Goal: Task Accomplishment & Management: Use online tool/utility

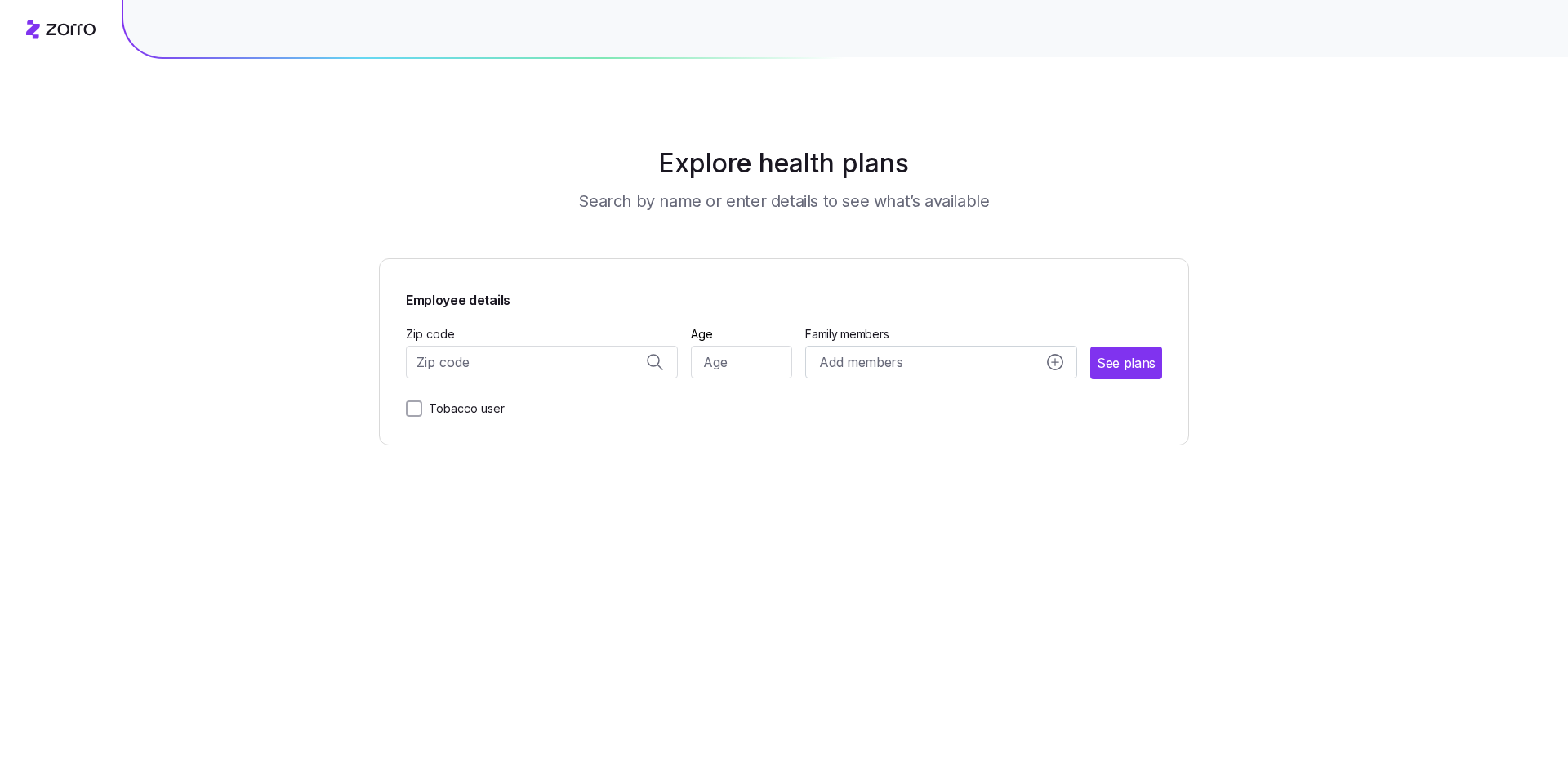
click at [481, 363] on input "Zip code" at bounding box center [542, 362] width 272 height 33
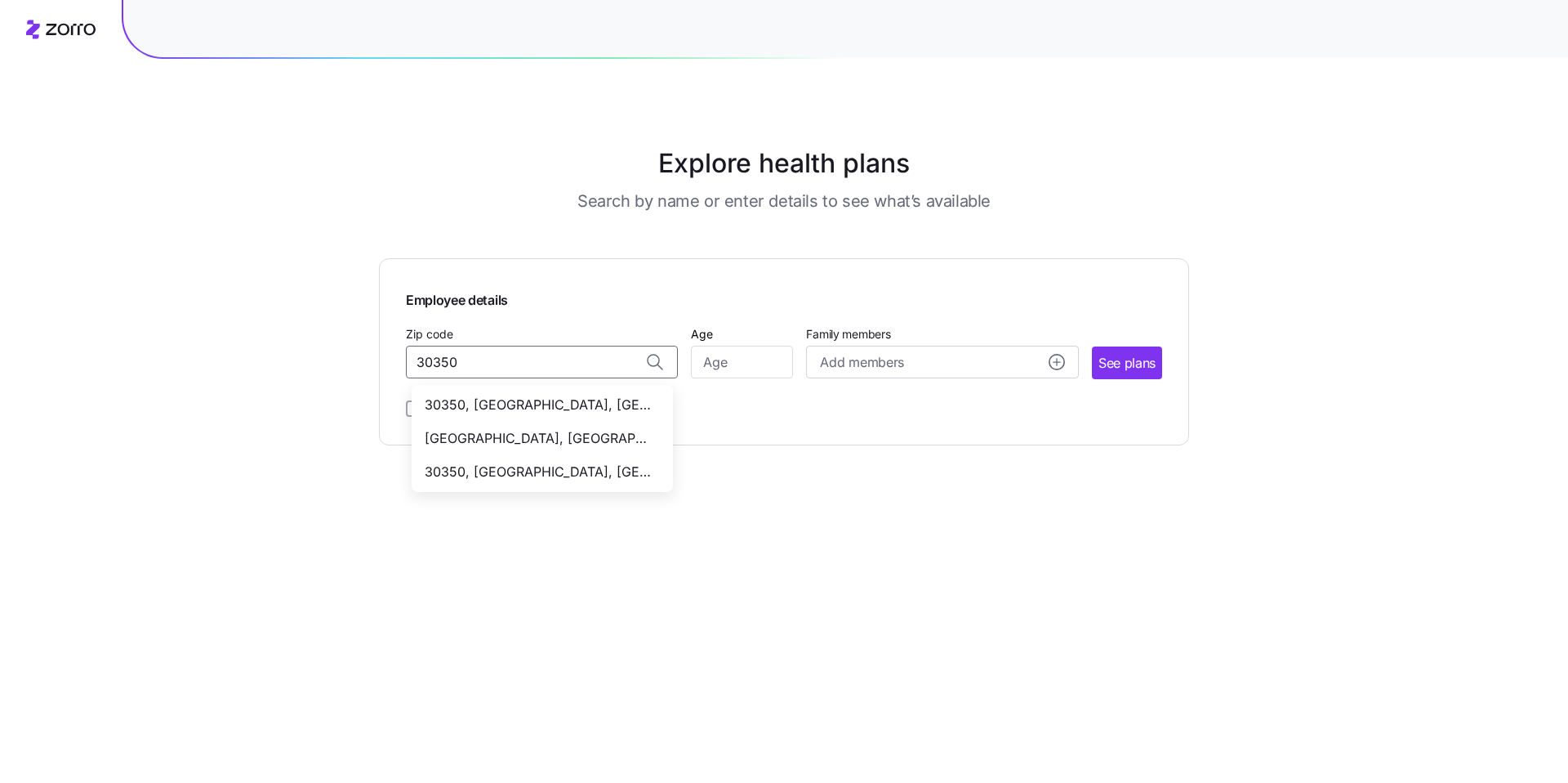
click at [532, 427] on div "30350, Fulton County, GA" at bounding box center [542, 439] width 255 height 34
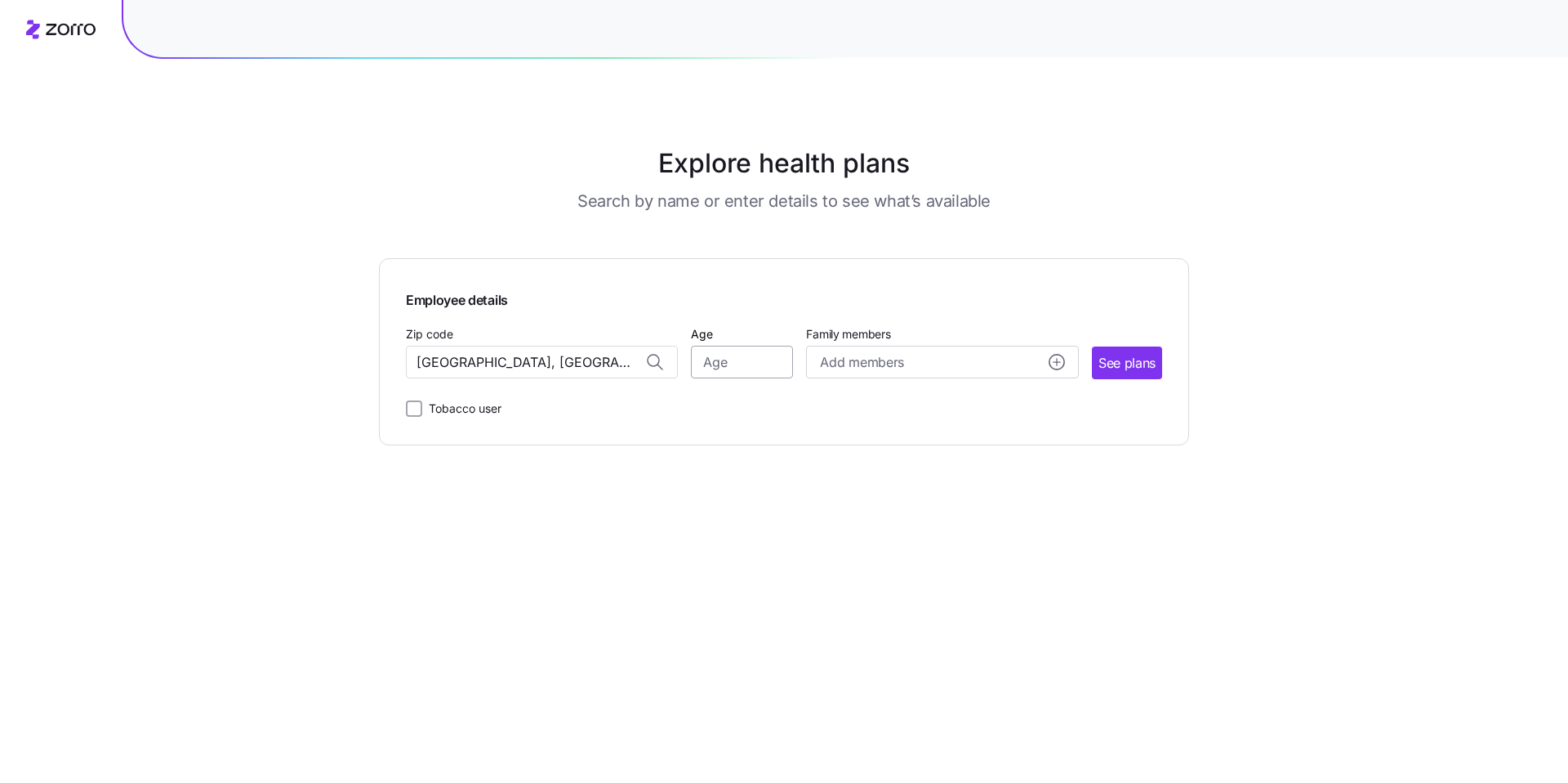
type input "30350, Fulton County, GA"
click at [721, 369] on input "Age" at bounding box center [741, 362] width 102 height 33
type input "33"
click at [1097, 367] on button "See plans" at bounding box center [1127, 363] width 70 height 33
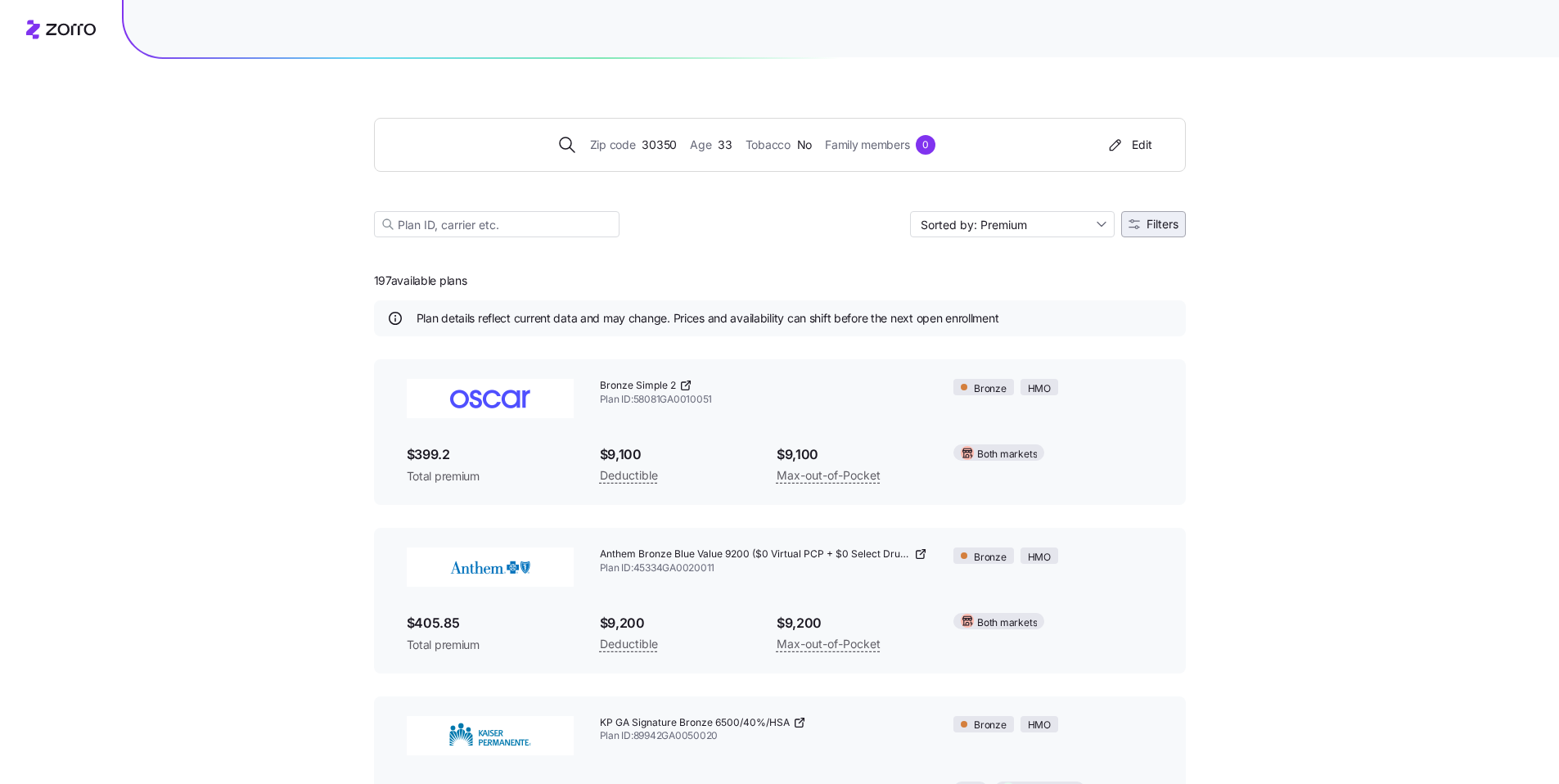
click at [1147, 230] on span "Filters" at bounding box center [1163, 225] width 32 height 12
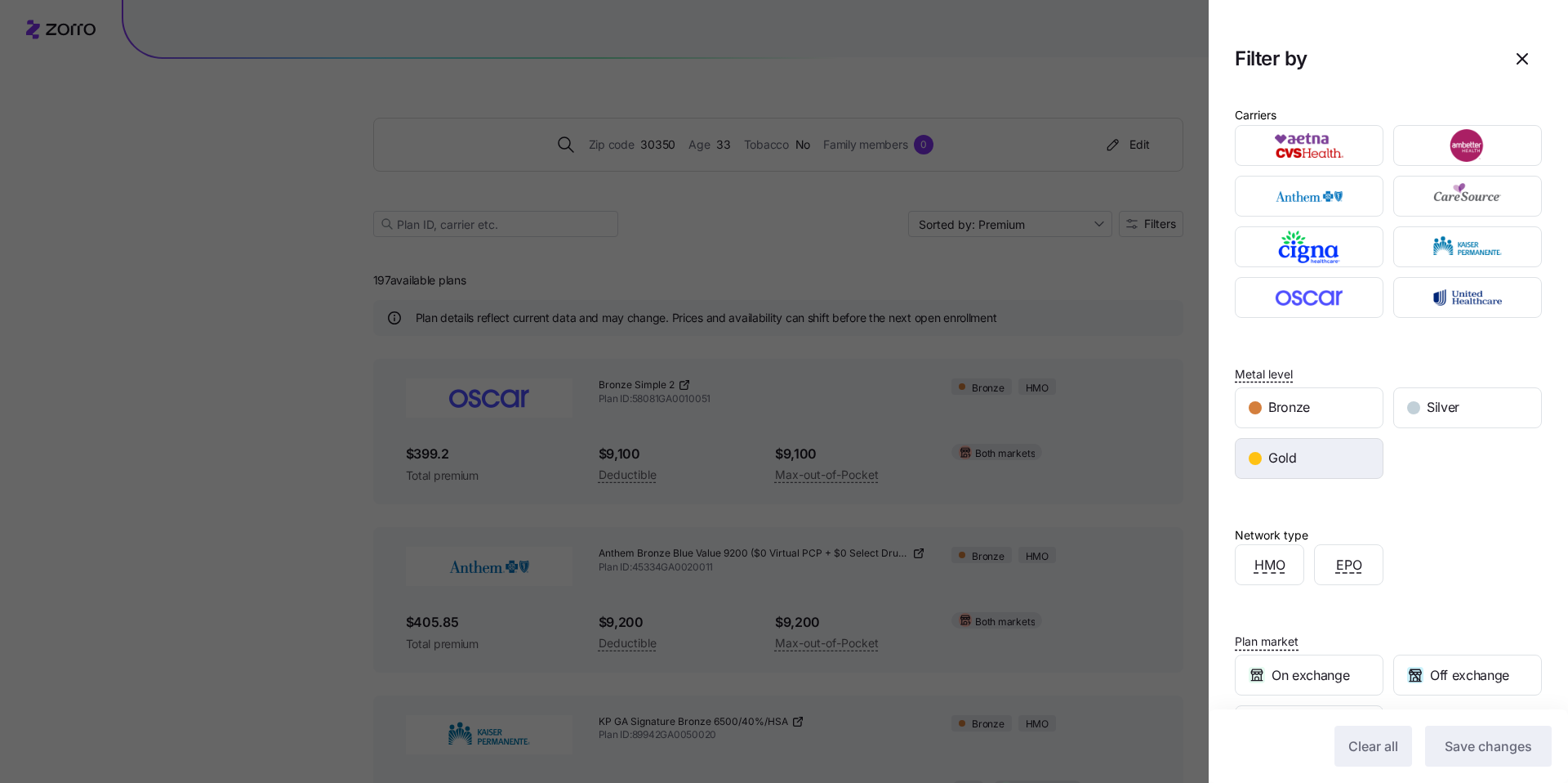
click at [1294, 457] on span "Gold" at bounding box center [1283, 458] width 29 height 20
click at [1479, 737] on span "Save changes" at bounding box center [1489, 746] width 88 height 19
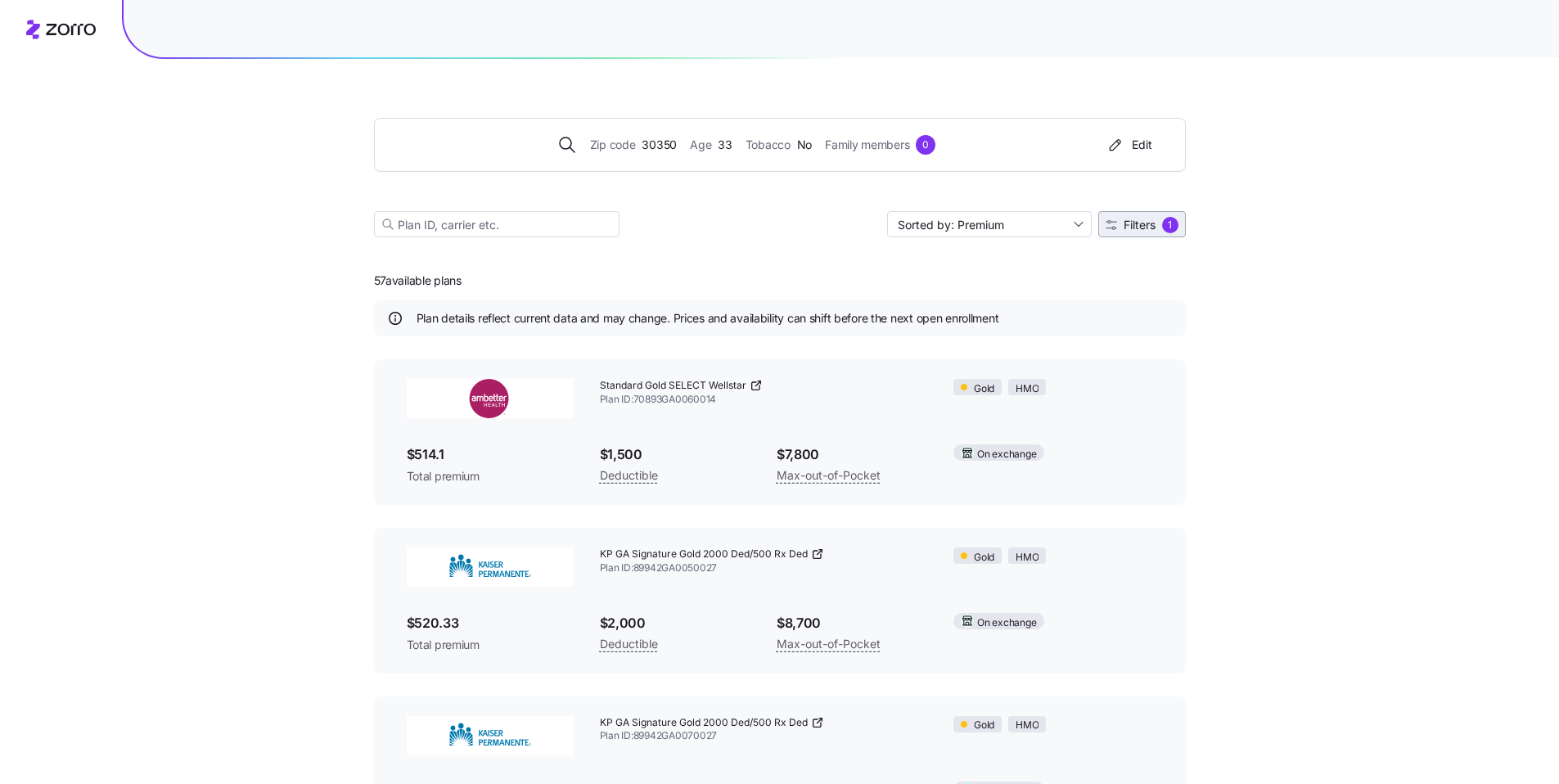
click at [1137, 232] on span "Filters 1" at bounding box center [1142, 225] width 73 height 16
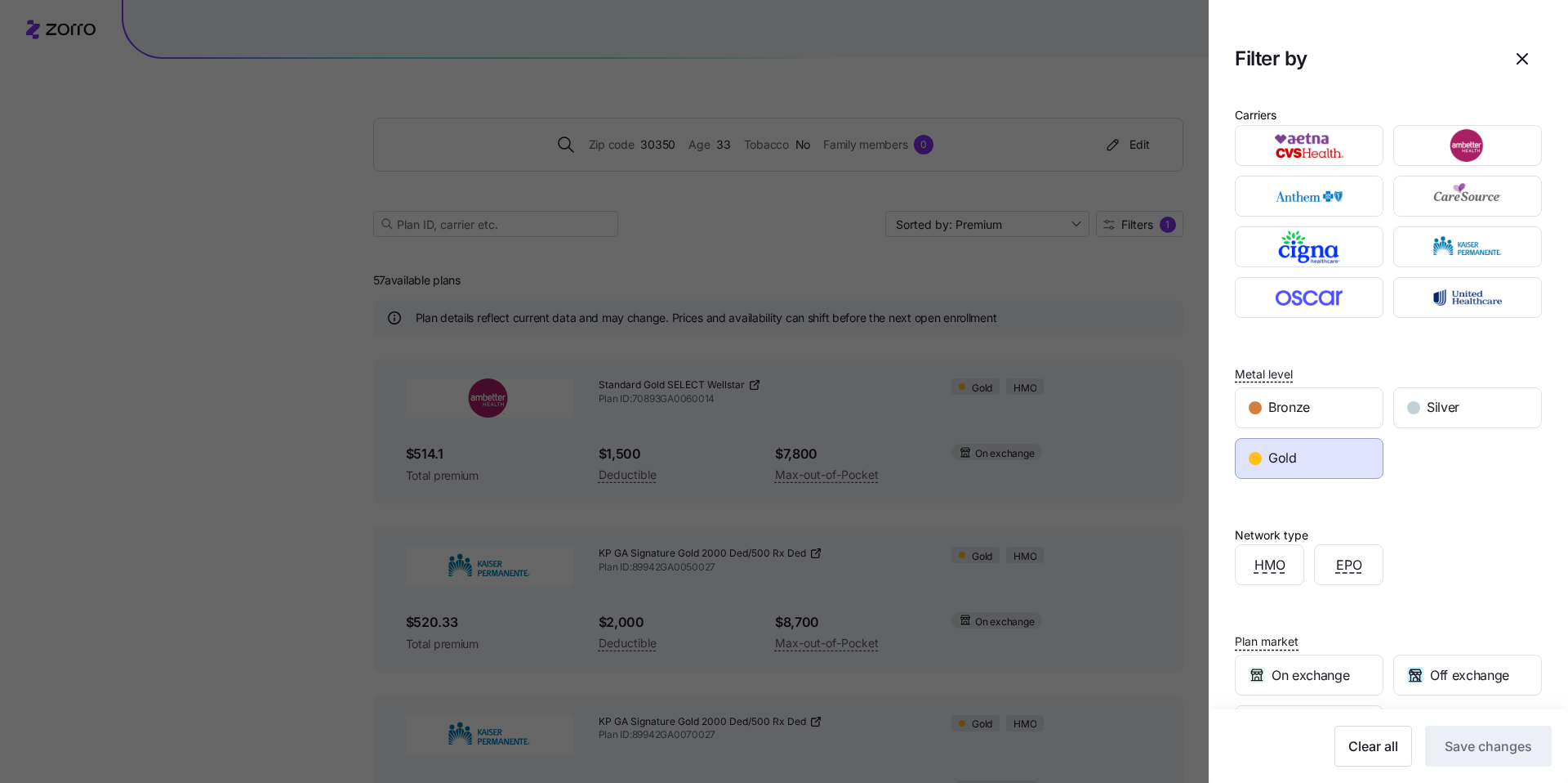
click at [744, 261] on div at bounding box center [784, 392] width 1568 height 783
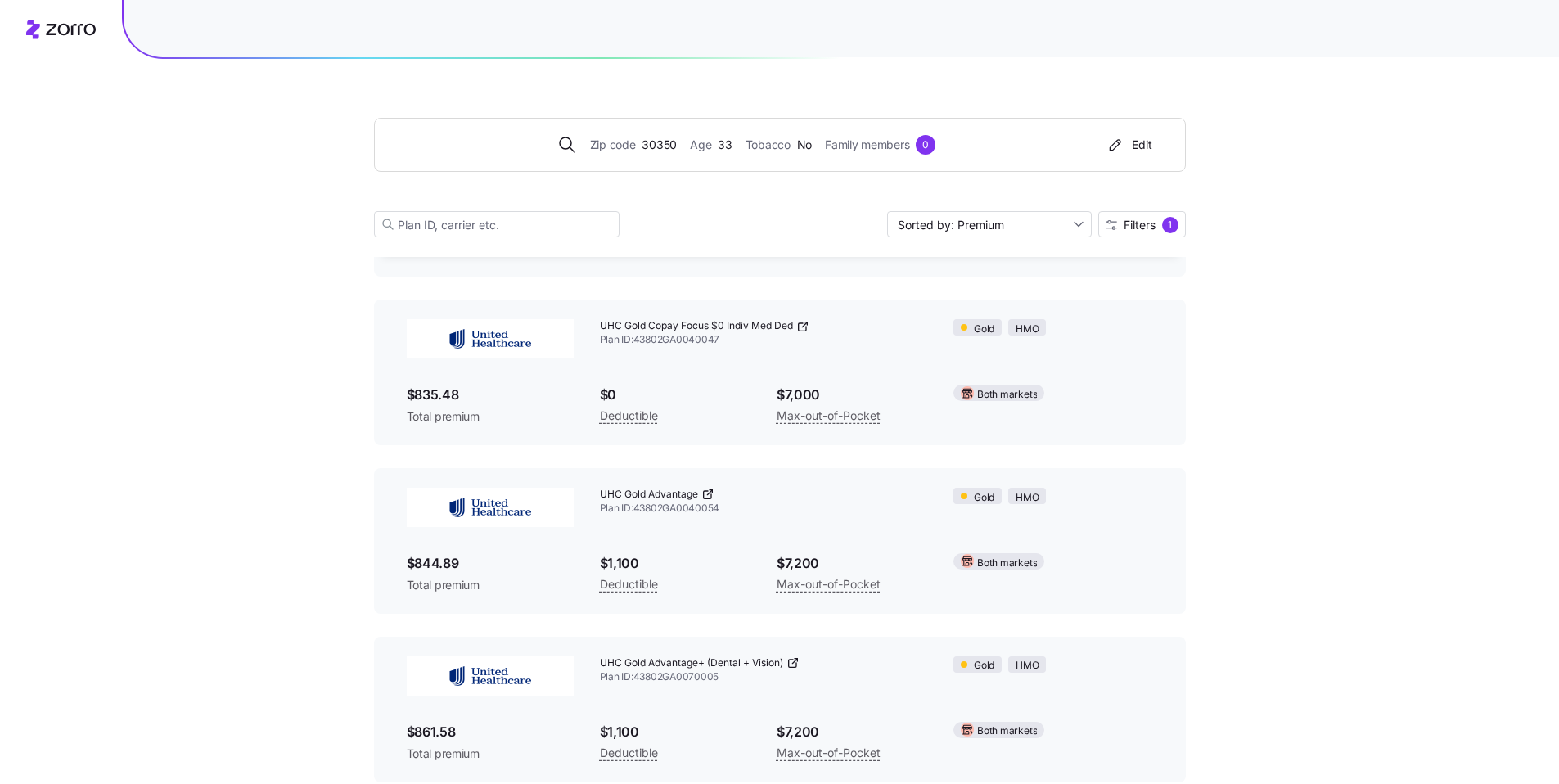
scroll to position [9173, 0]
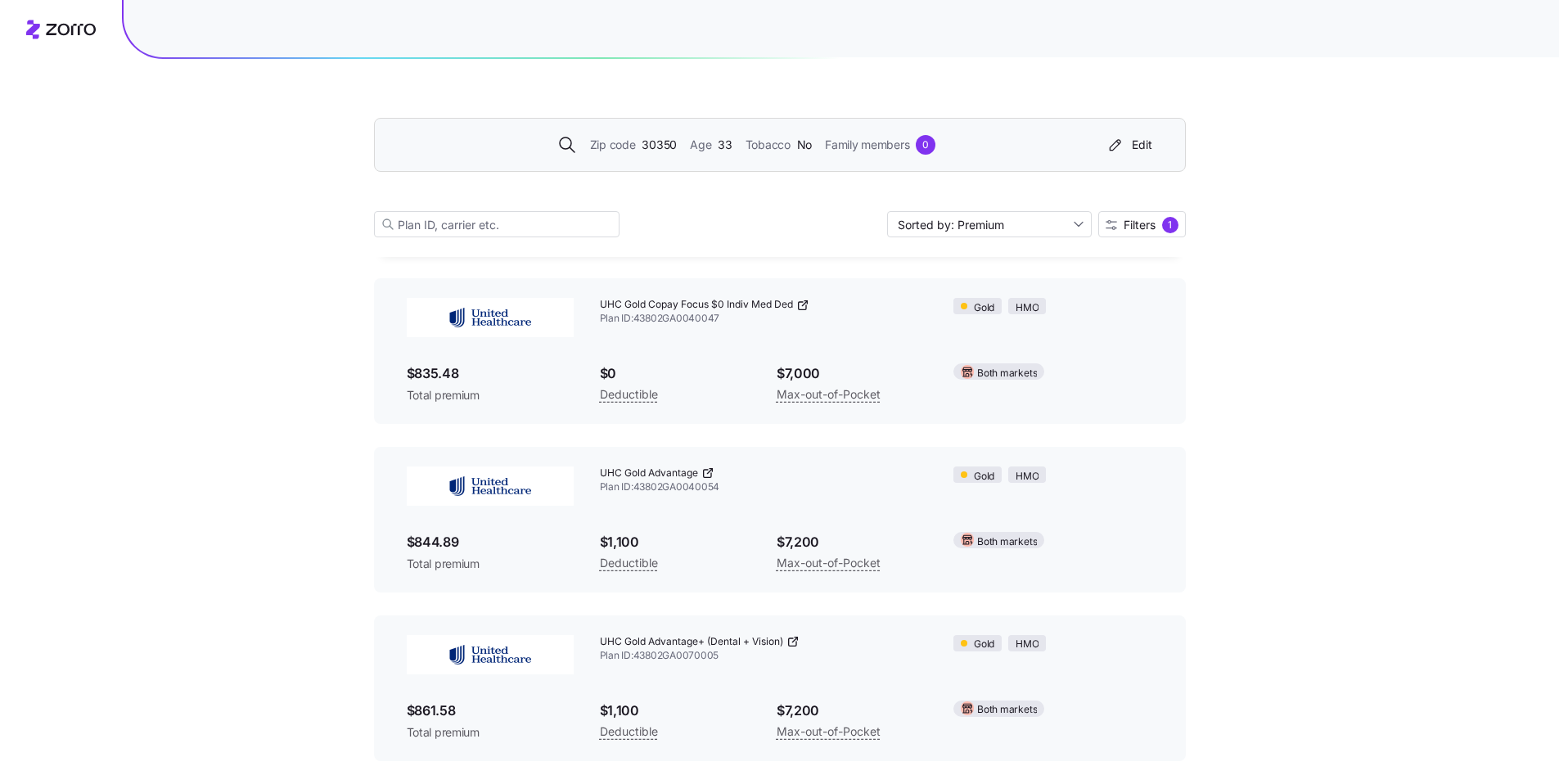
click at [661, 145] on span "30350" at bounding box center [659, 144] width 35 height 18
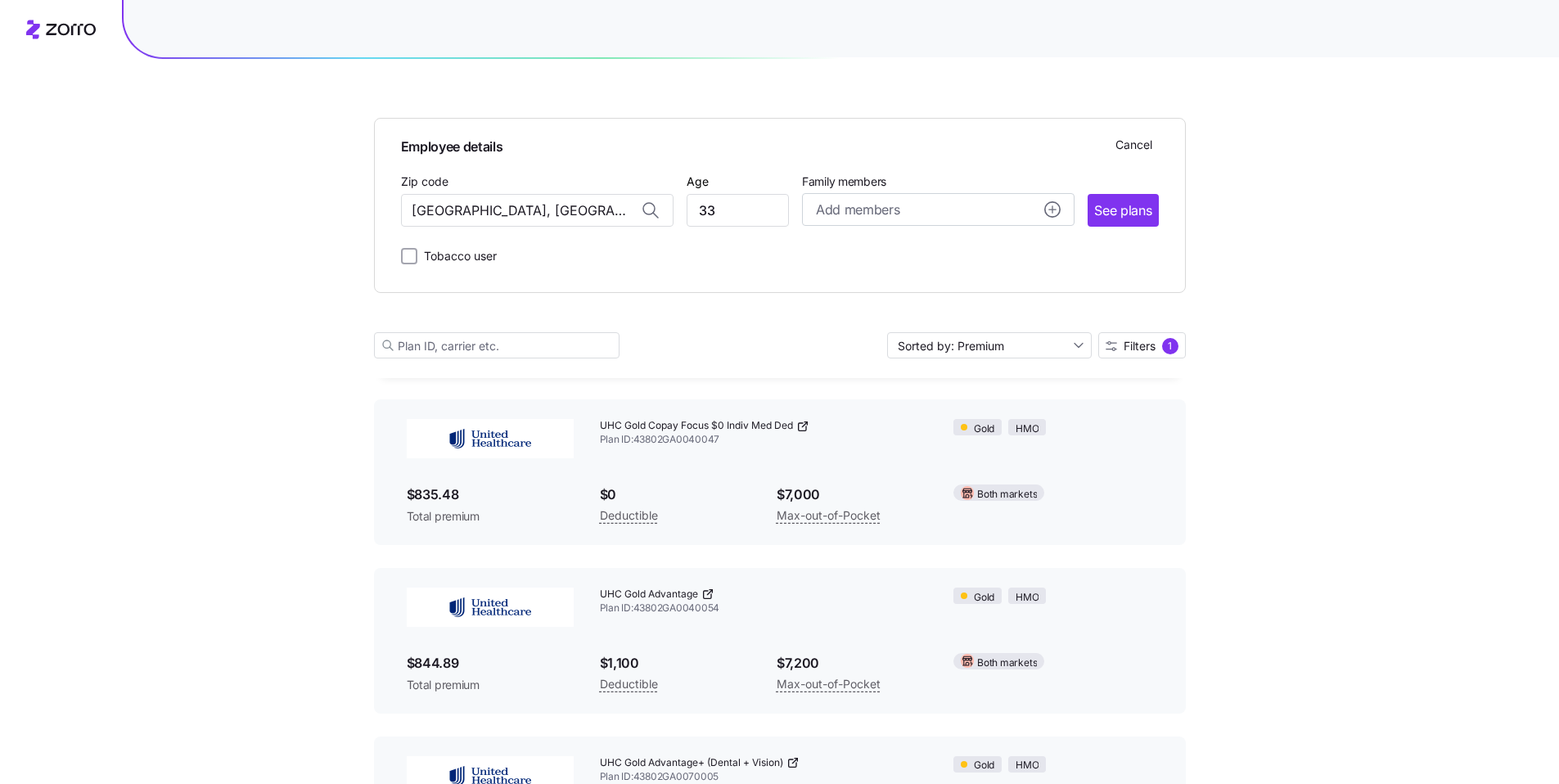
scroll to position [9294, 0]
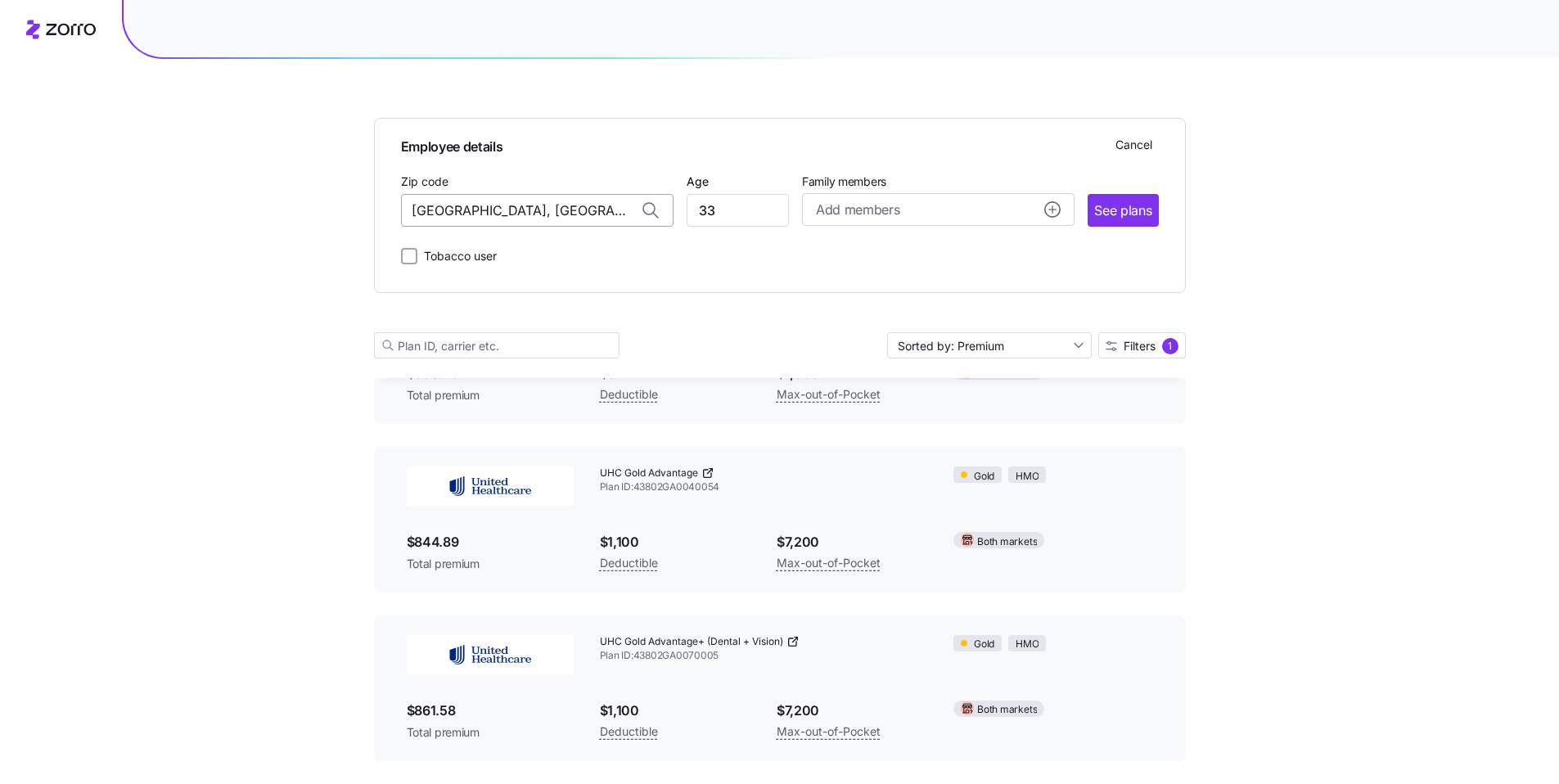
click at [466, 219] on input "30350, Fulton County, GA" at bounding box center [537, 210] width 272 height 33
click at [466, 218] on input "30350, Fulton County, GA" at bounding box center [537, 210] width 272 height 33
click at [552, 254] on span "30303, Fulton County, GA" at bounding box center [533, 253] width 229 height 20
type input "30303, Fulton County, GA"
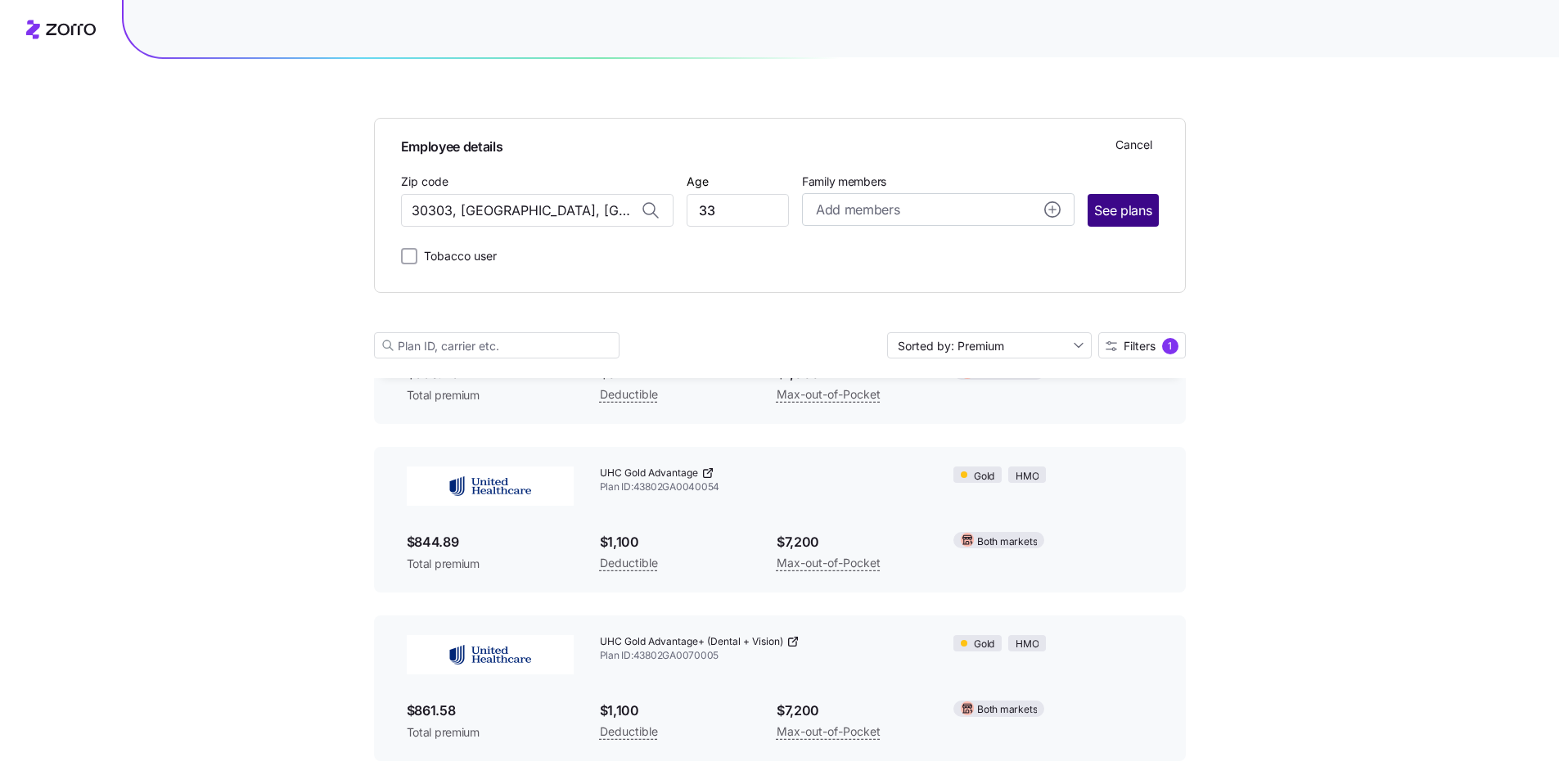
click at [1102, 215] on span "See plans" at bounding box center [1123, 210] width 57 height 20
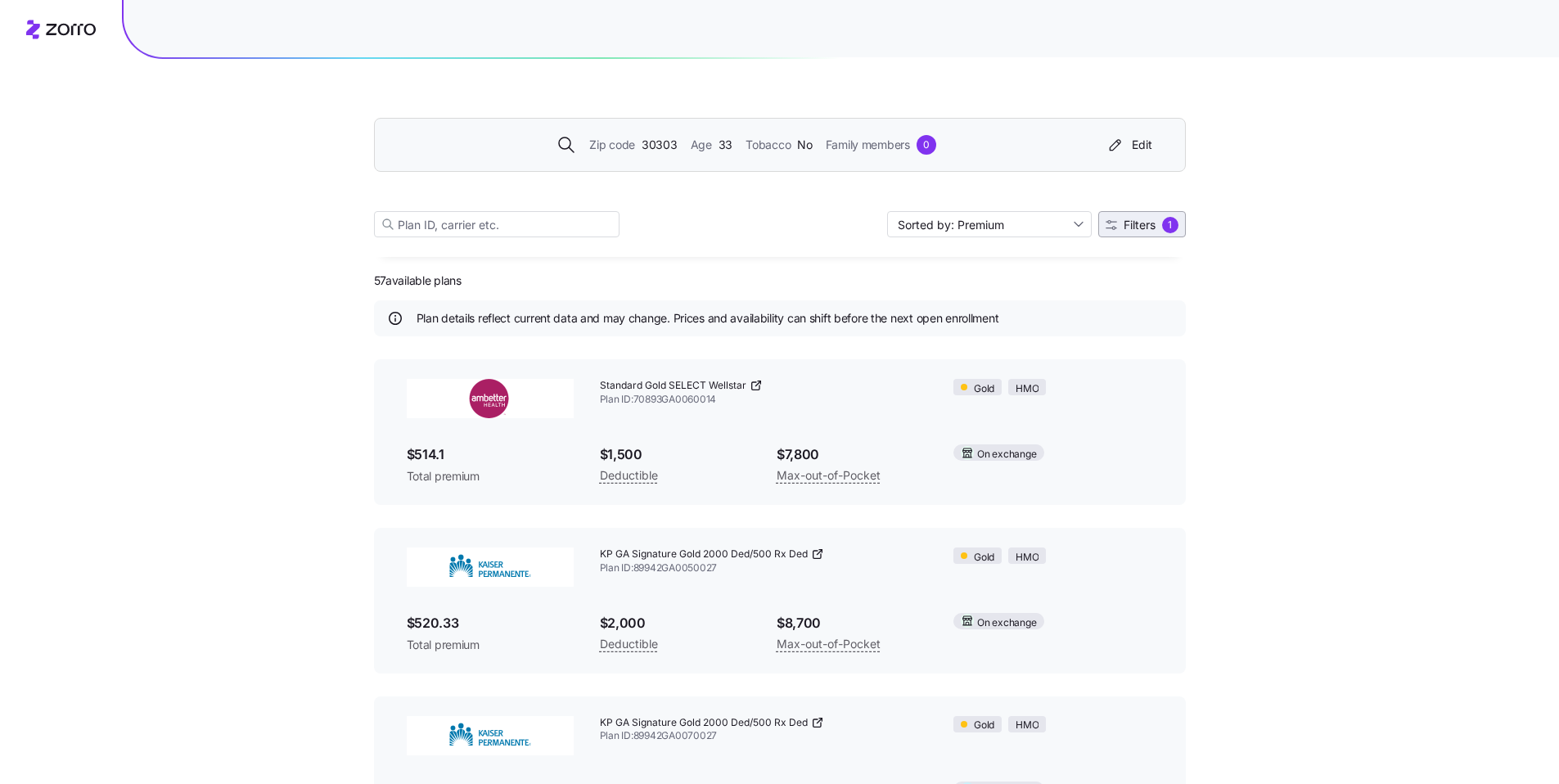
click at [1142, 236] on button "Filters 1" at bounding box center [1142, 224] width 88 height 26
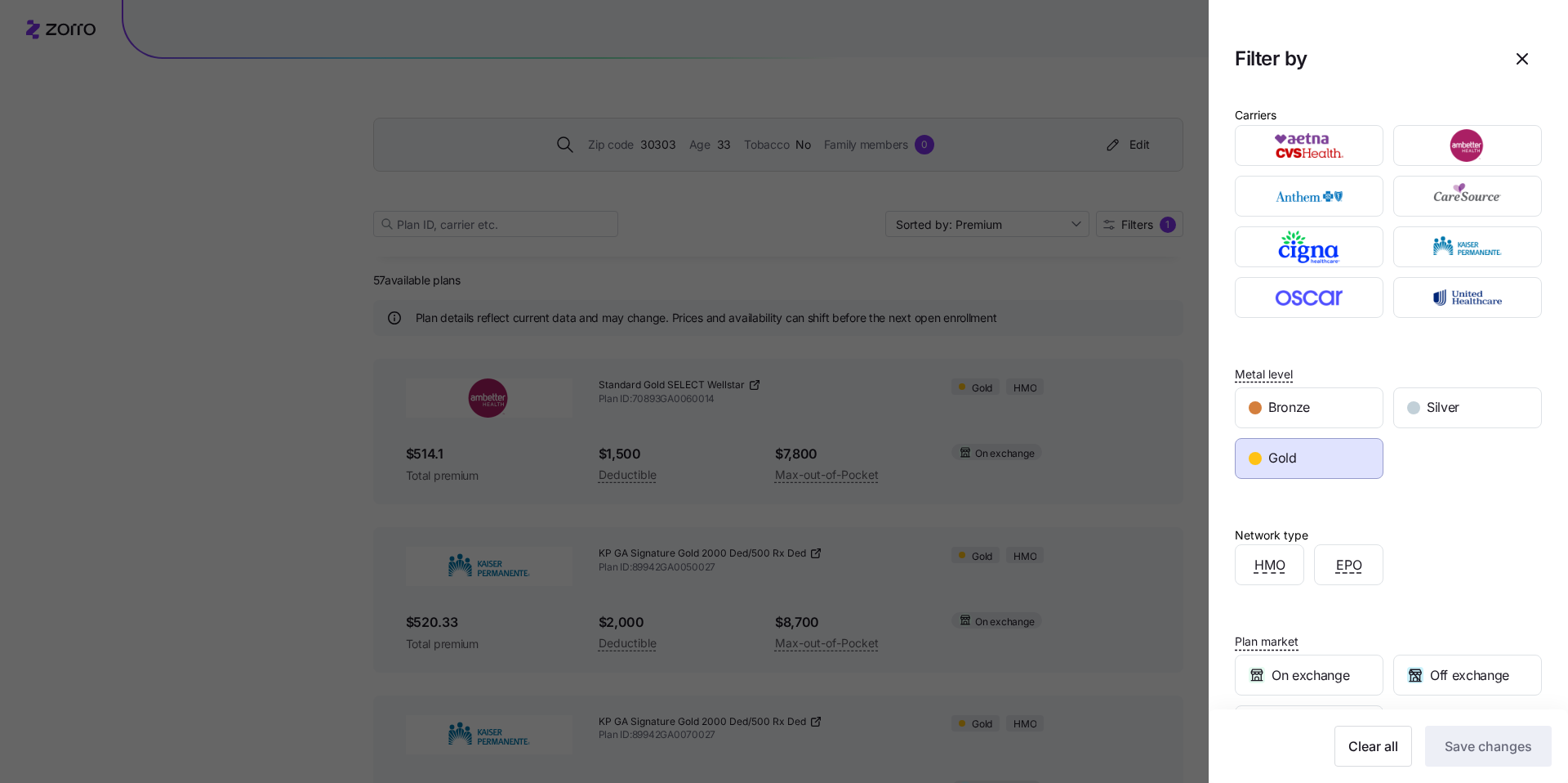
click at [1438, 495] on div "Network type HMO EPO" at bounding box center [1388, 538] width 307 height 94
click at [1078, 329] on div at bounding box center [784, 392] width 1568 height 783
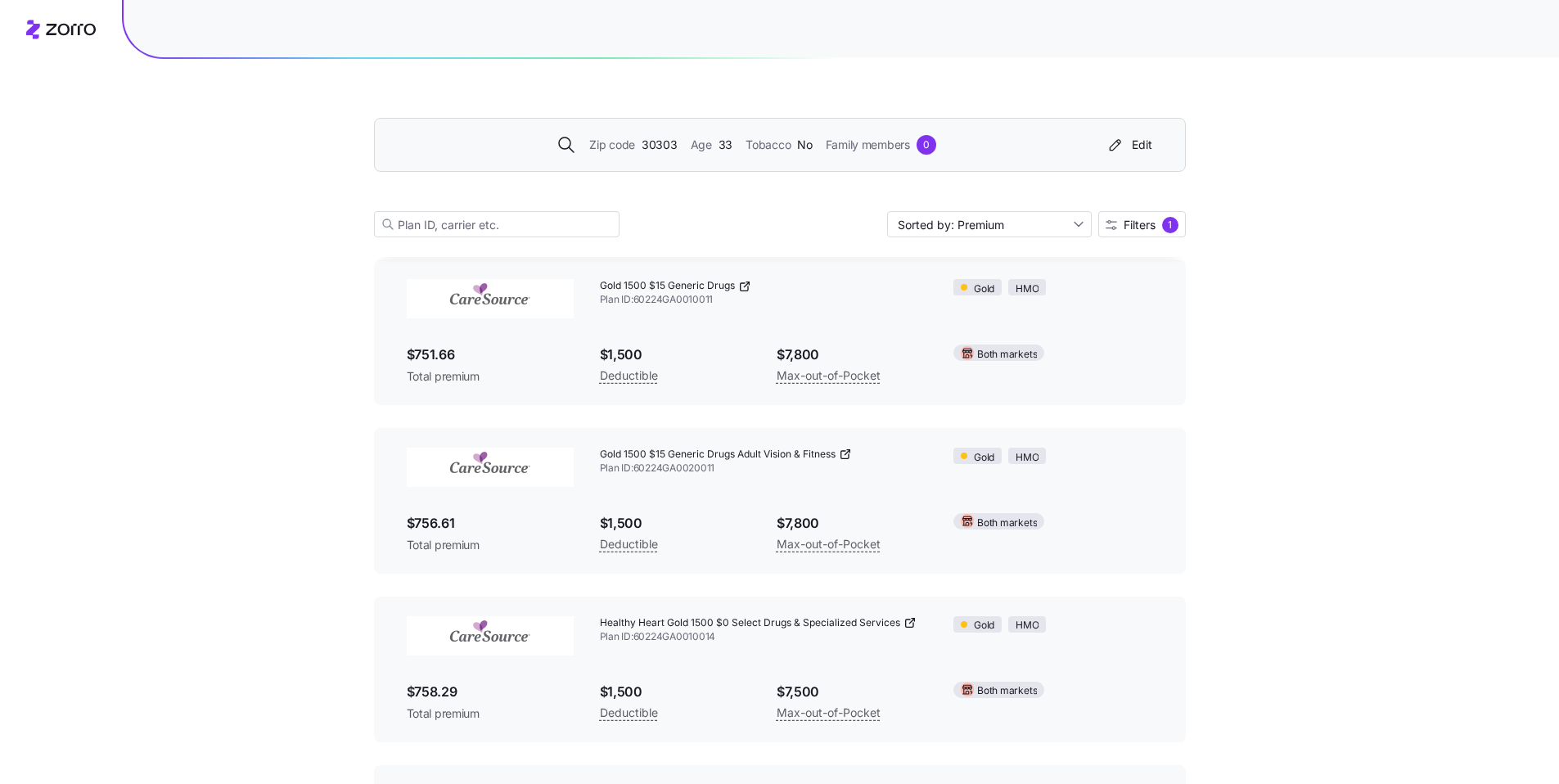
scroll to position [7107, 0]
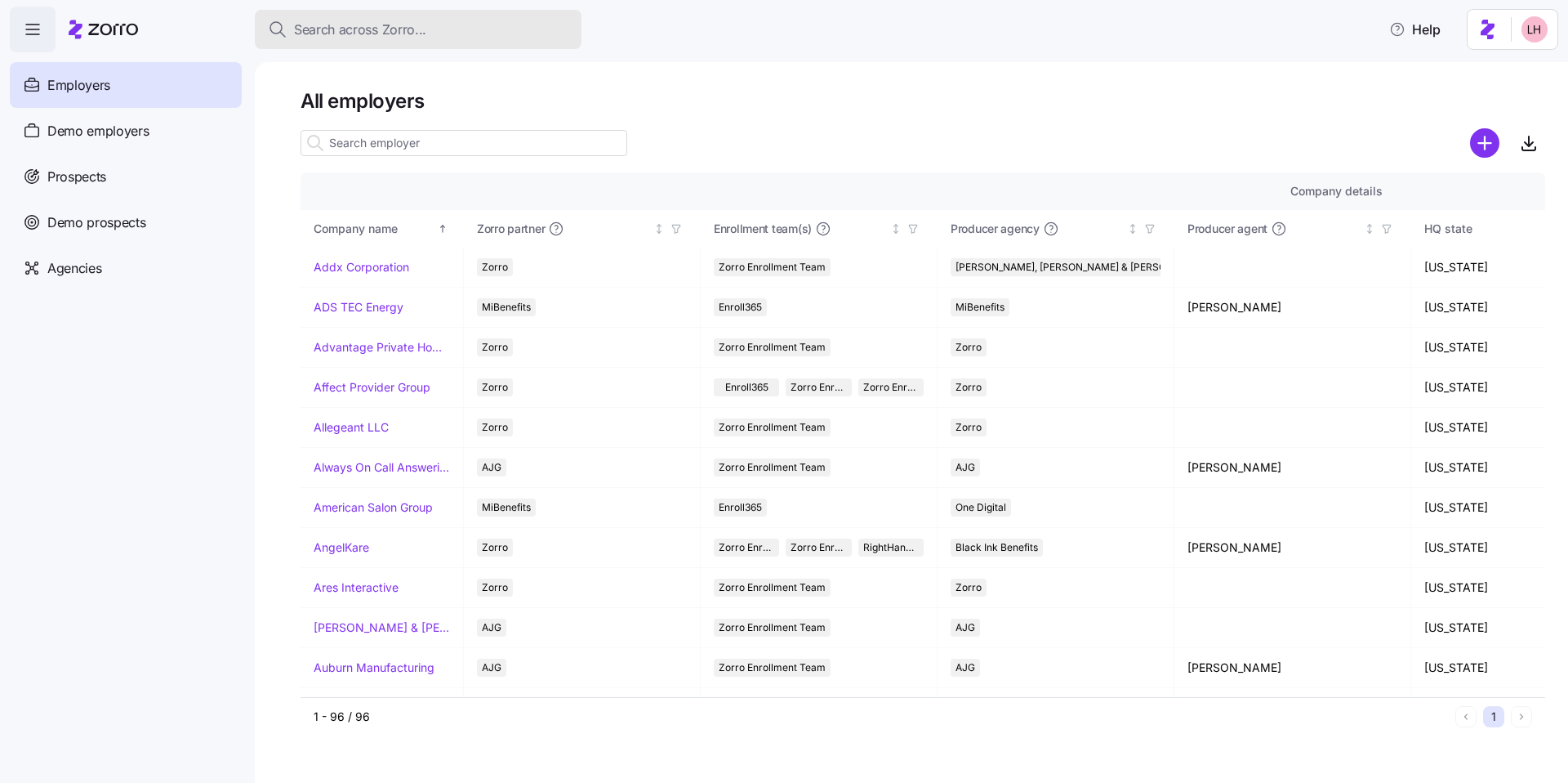
click at [341, 35] on span "Search across Zorro..." at bounding box center [360, 30] width 132 height 20
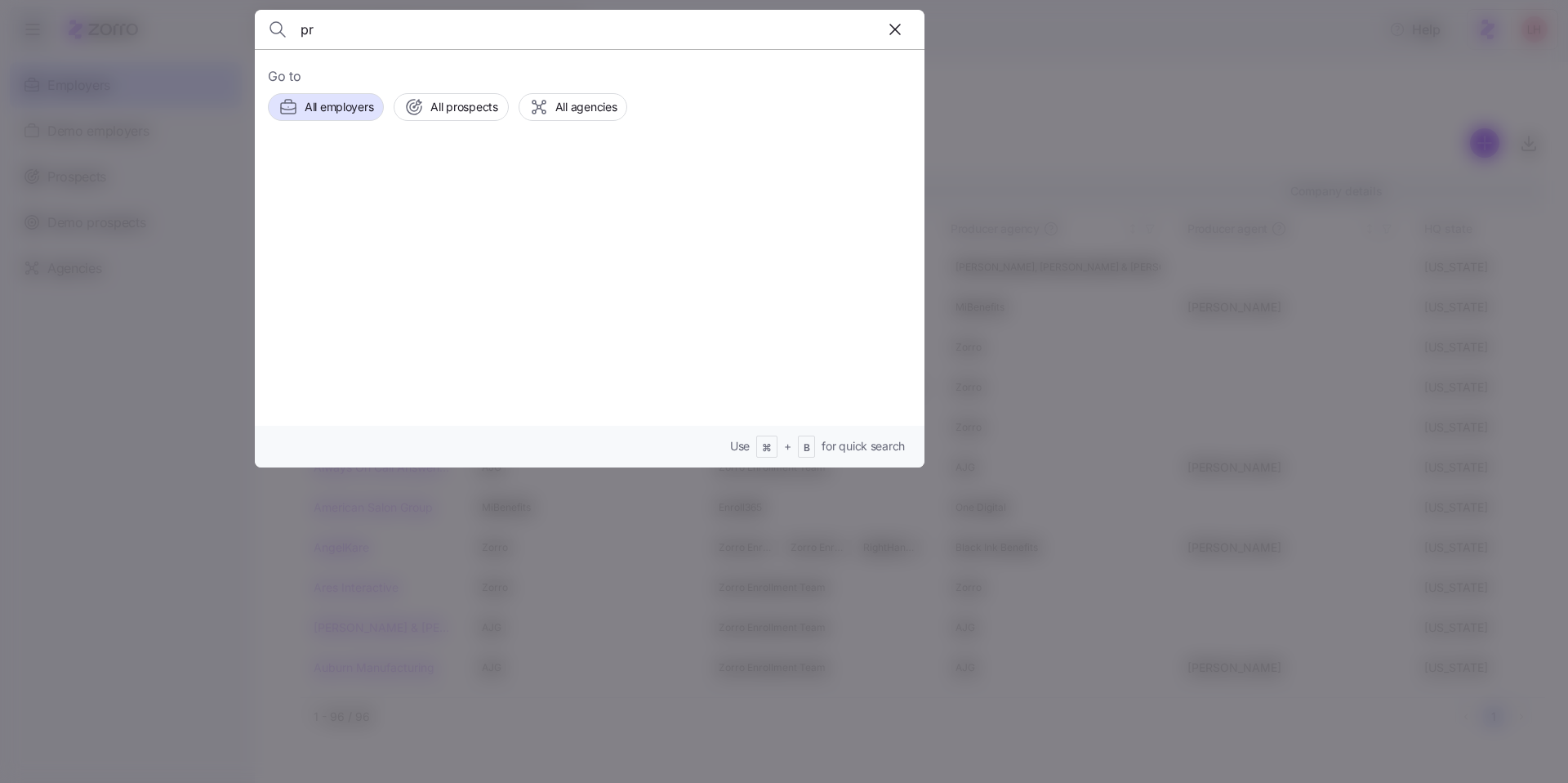
type input "p"
type input "proliant"
click at [445, 190] on span "ProLiant" at bounding box center [433, 186] width 50 height 20
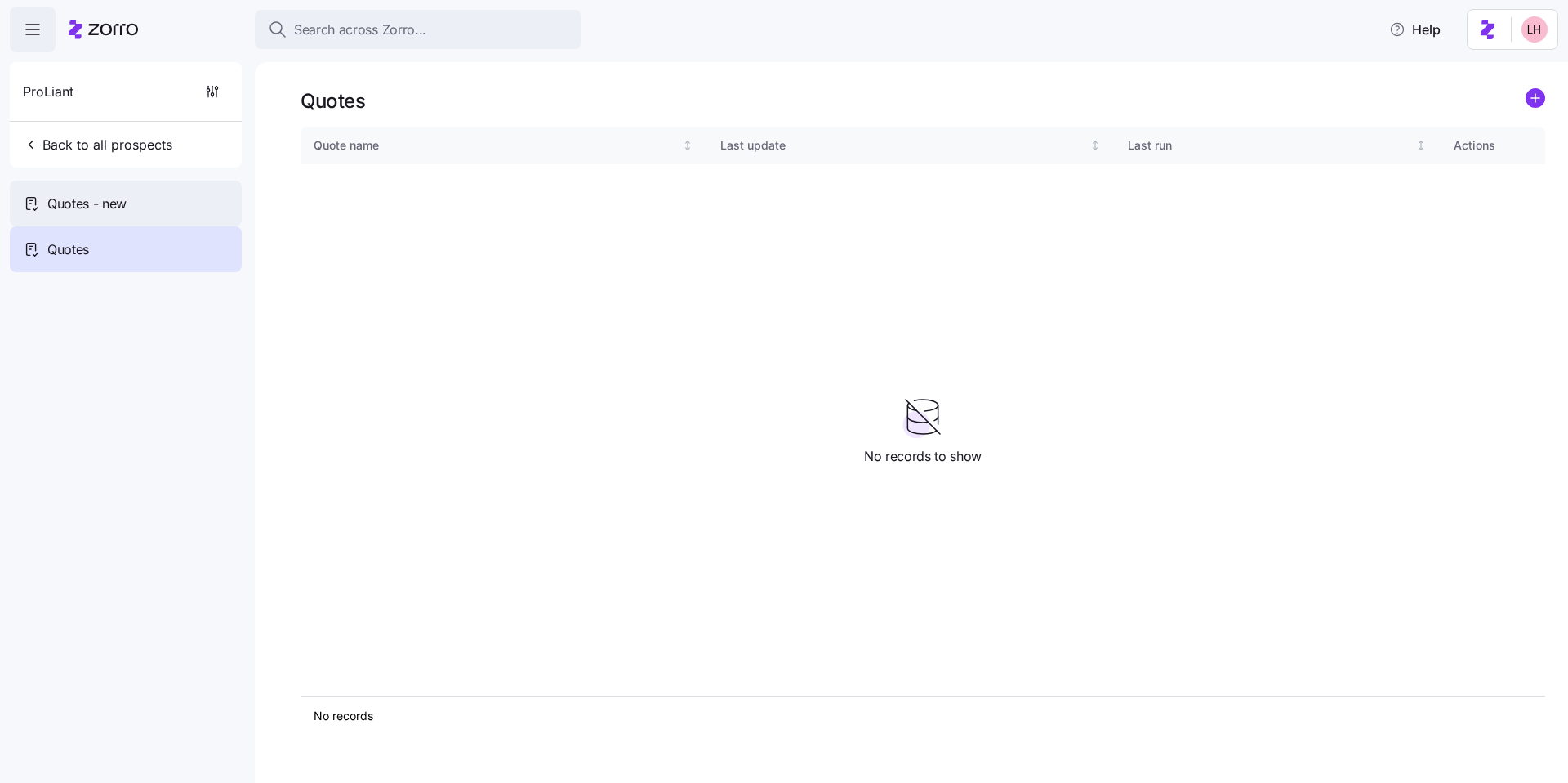
click at [140, 198] on div "Quotes - new" at bounding box center [126, 203] width 232 height 46
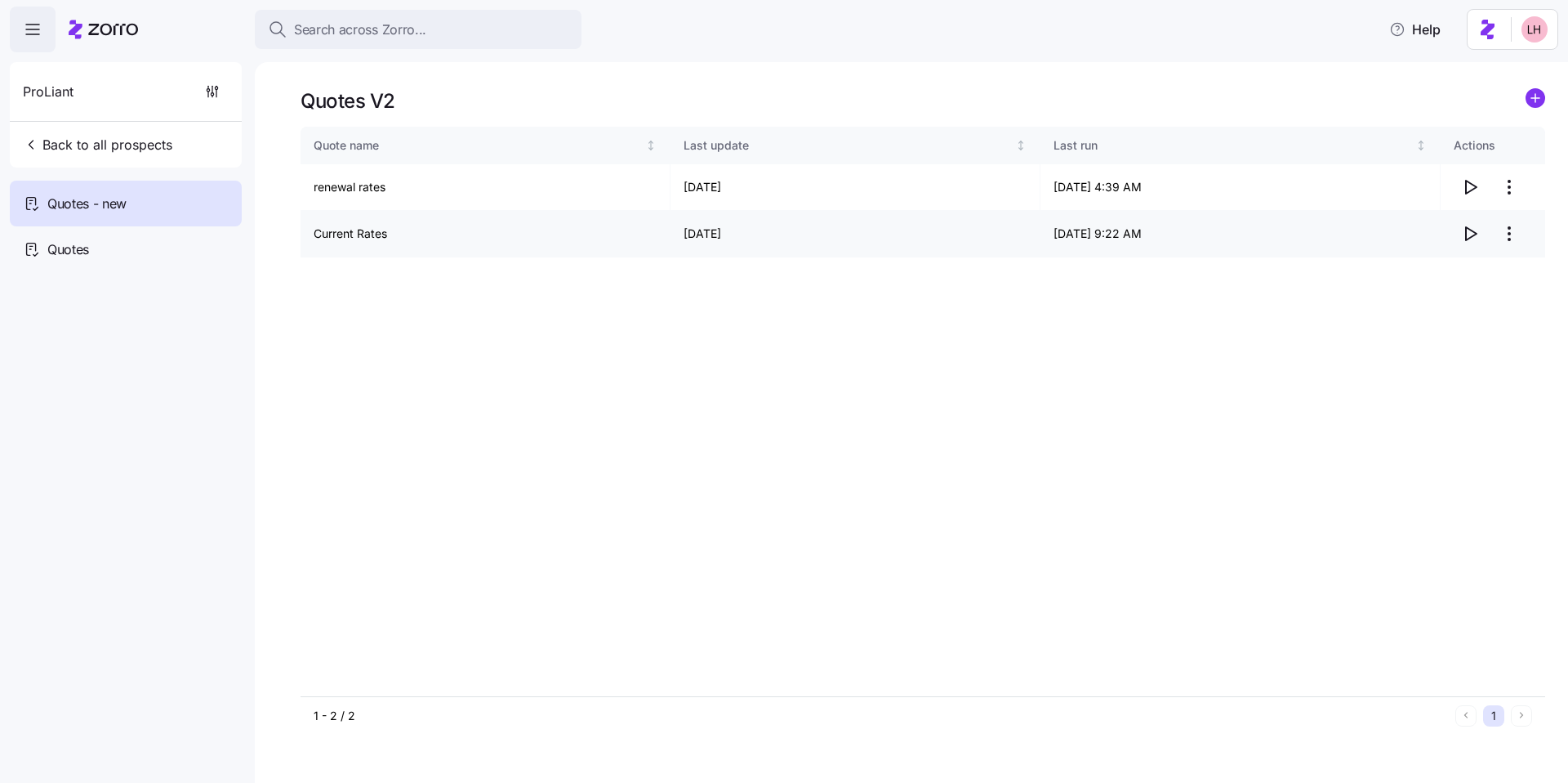
click at [1462, 235] on icon "button" at bounding box center [1470, 233] width 19 height 19
click at [1541, 36] on html "Search across Zorro... Help ProLiant Back to all prospects Quotes - new Quotes …" at bounding box center [784, 386] width 1568 height 773
click at [1524, 68] on div "My settings" at bounding box center [1503, 73] width 86 height 18
click at [1536, 35] on html "Search across Zorro... Help ProLiant Back to all prospects Quotes - new Quotes …" at bounding box center [784, 386] width 1568 height 773
click at [1495, 76] on div "My settings" at bounding box center [1503, 73] width 86 height 18
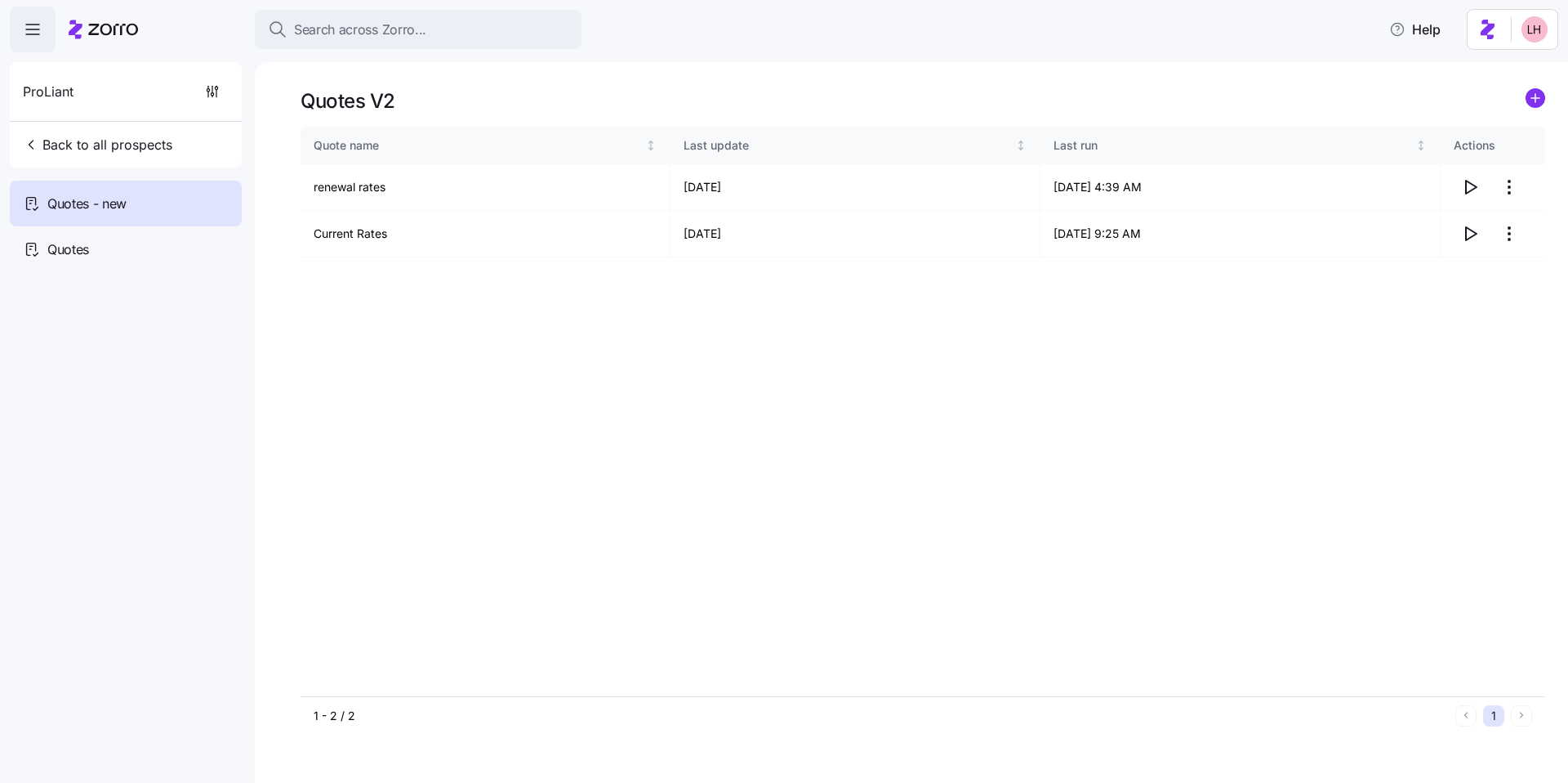
click at [33, 38] on icon "button" at bounding box center [32, 29] width 19 height 19
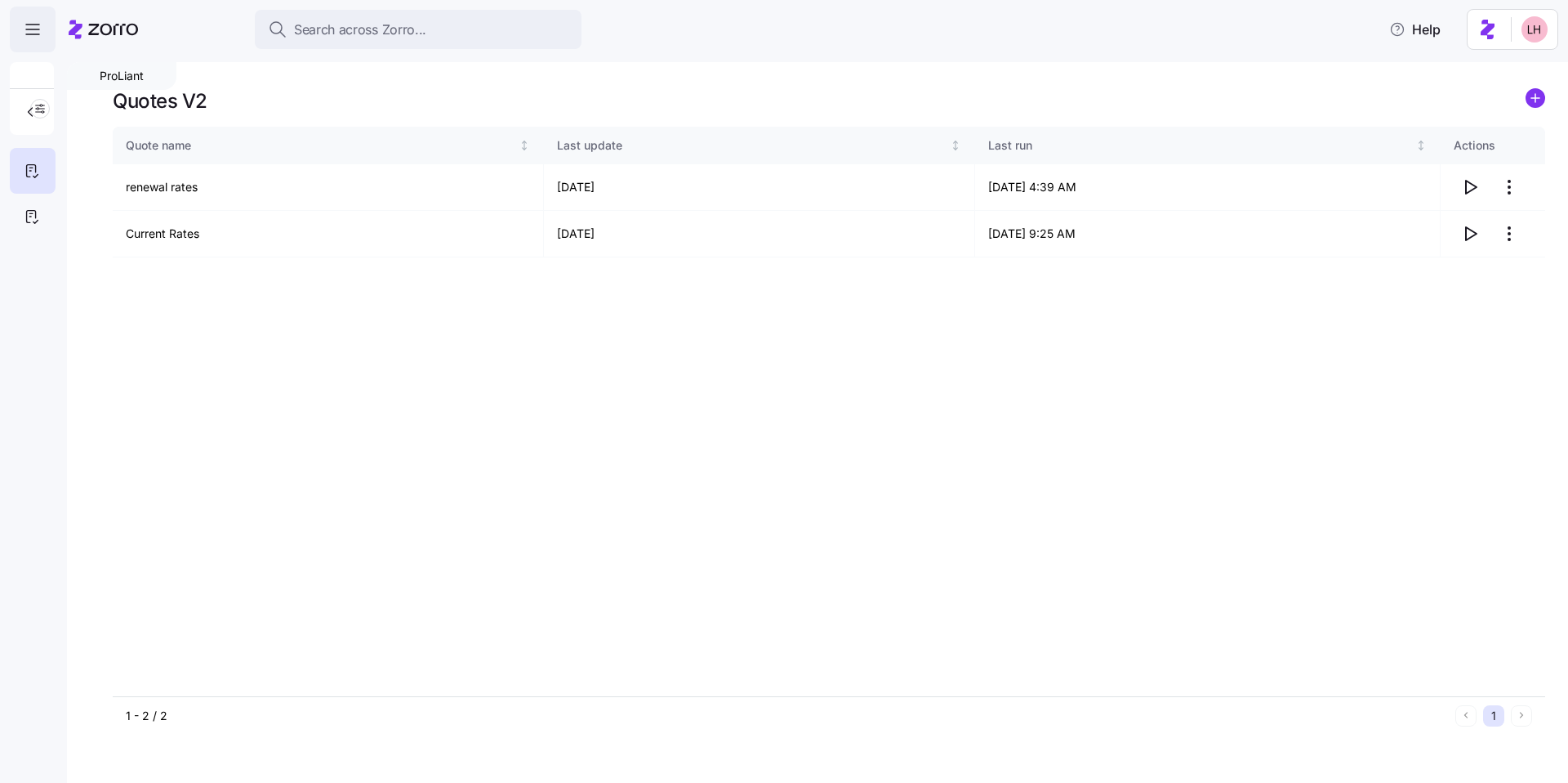
click at [33, 38] on icon "button" at bounding box center [32, 29] width 19 height 19
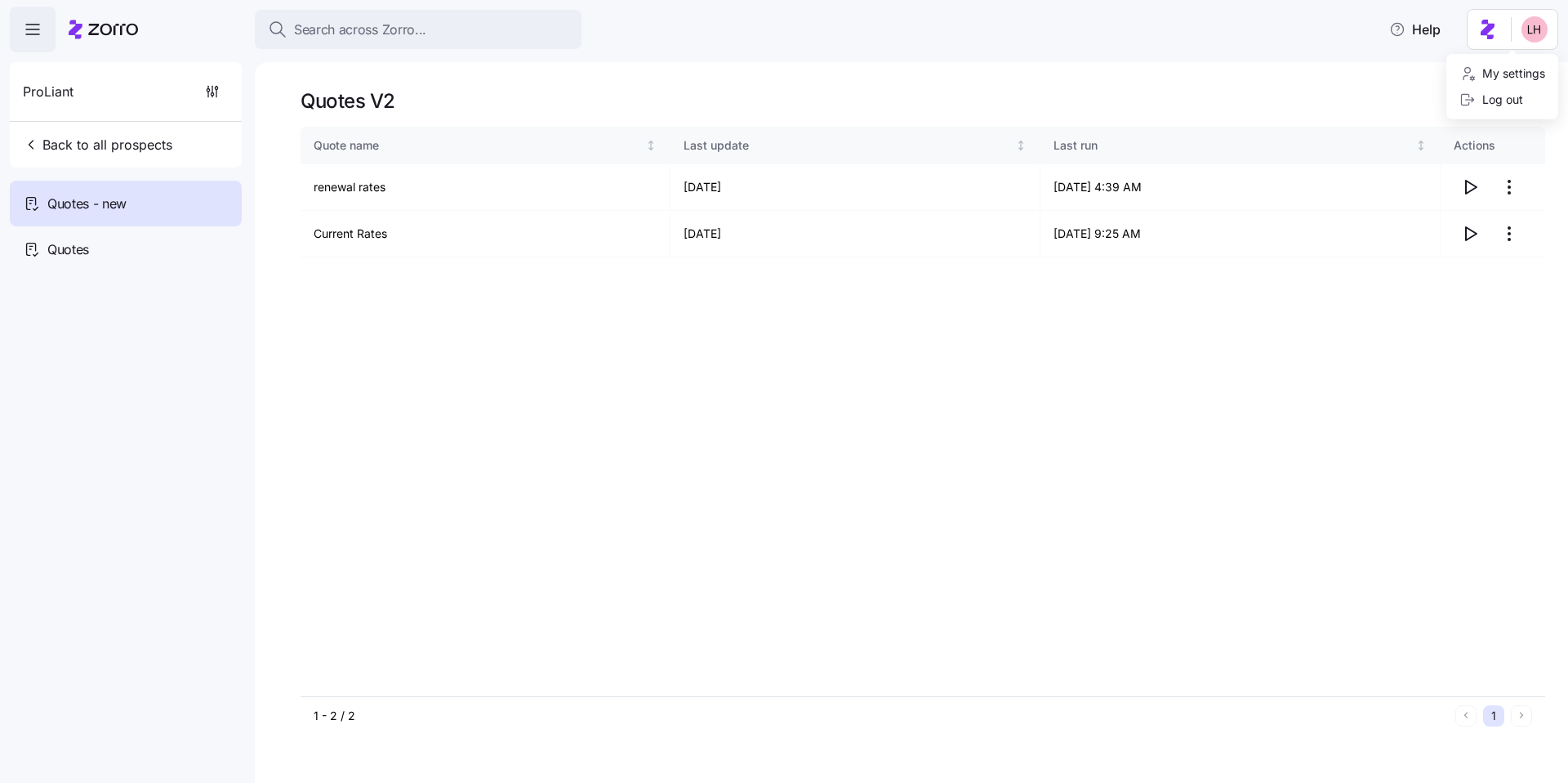
click at [1500, 38] on html "Search across Zorro... Help ProLiant Back to all prospects Quotes - new Quotes …" at bounding box center [784, 386] width 1568 height 773
click at [1498, 83] on div "My settings" at bounding box center [1502, 73] width 99 height 26
click at [1533, 30] on html "Search across Zorro... Help ProLiant Back to all prospects Quotes - new Quotes …" at bounding box center [784, 386] width 1568 height 773
click at [1519, 71] on div "My settings" at bounding box center [1503, 73] width 86 height 18
click at [1423, 26] on span "Help" at bounding box center [1414, 29] width 51 height 19
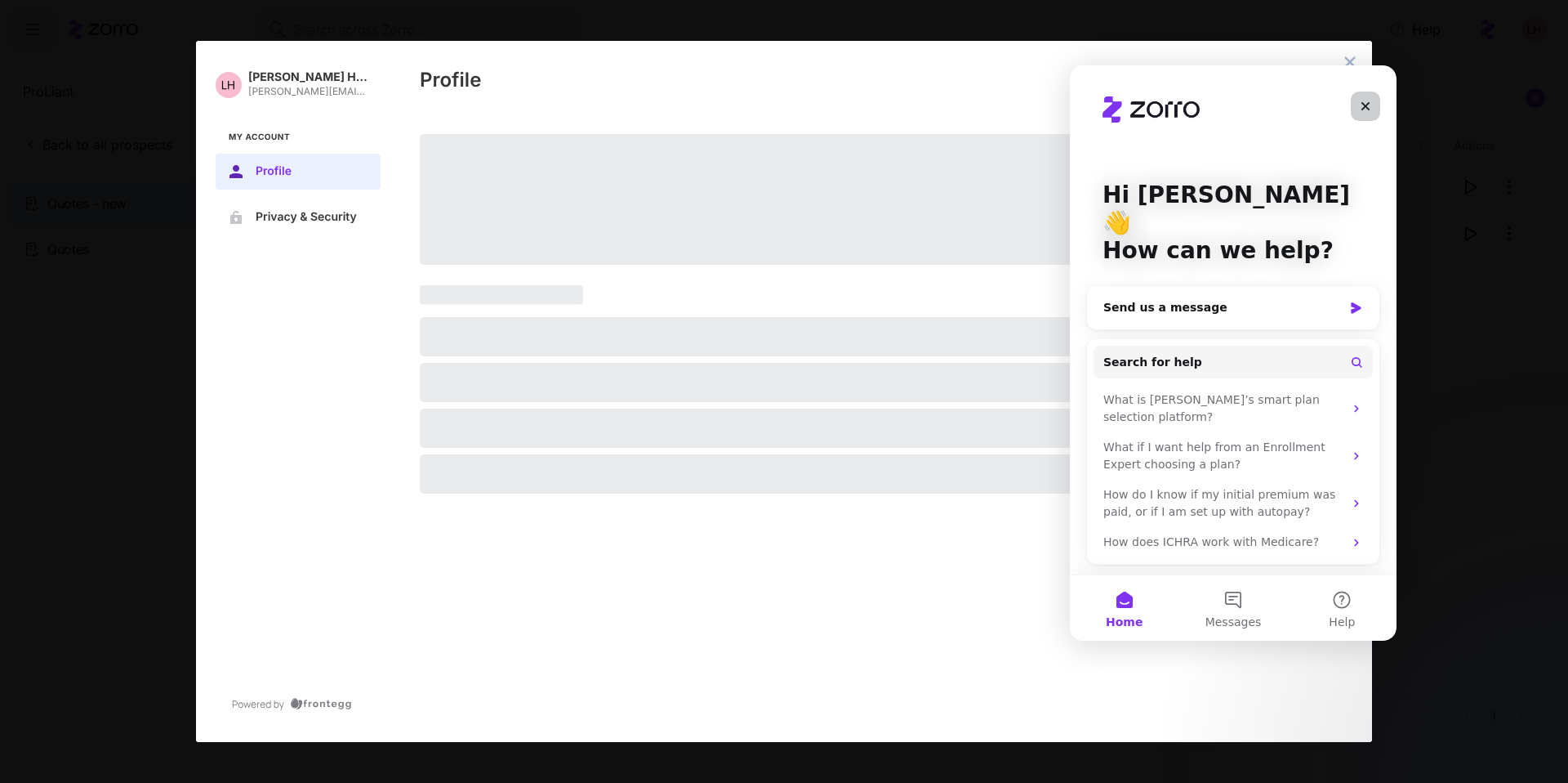
click at [1374, 111] on div "Close" at bounding box center [1366, 105] width 30 height 30
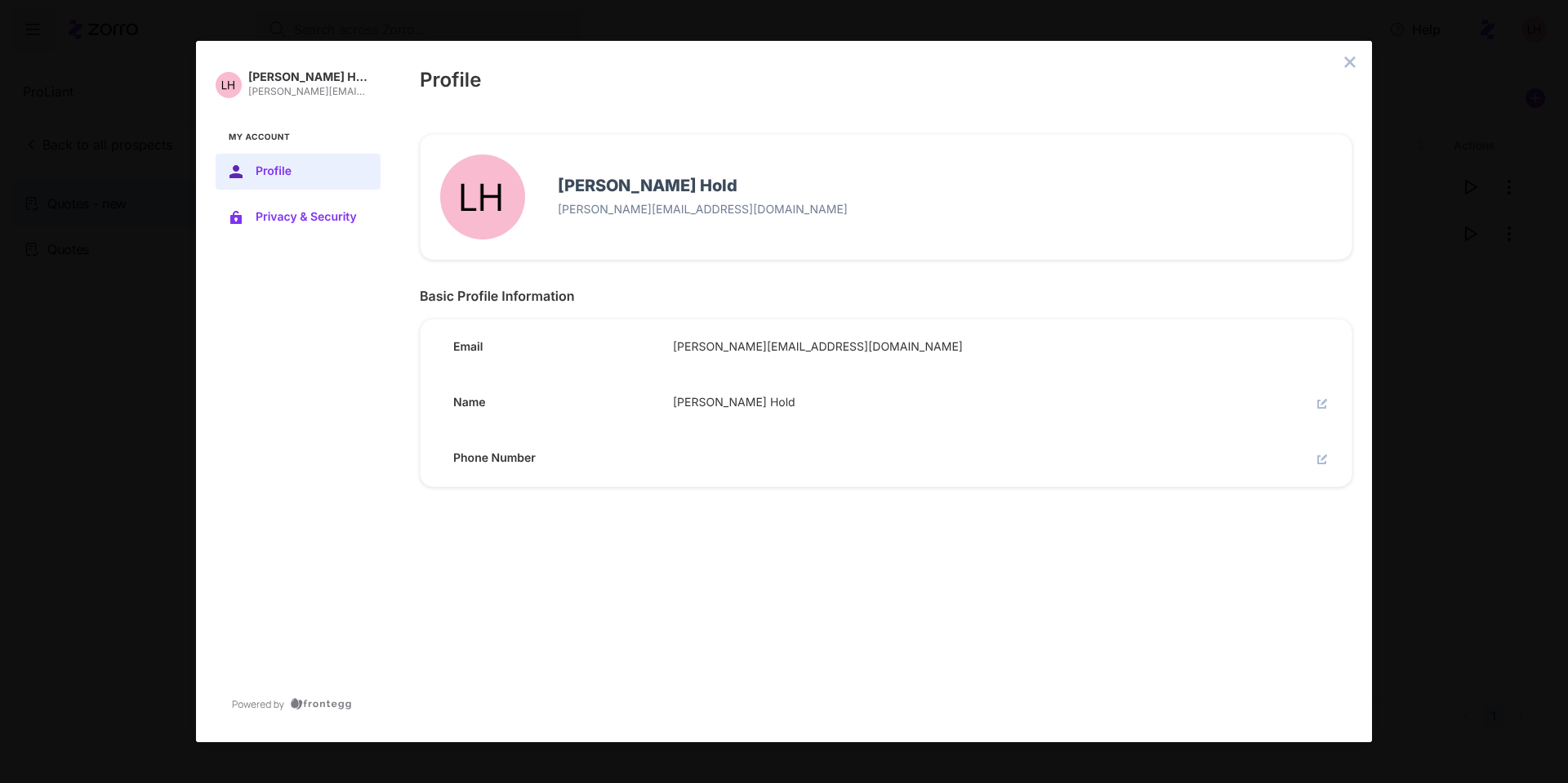
click at [287, 211] on span "Privacy & Security" at bounding box center [311, 217] width 111 height 13
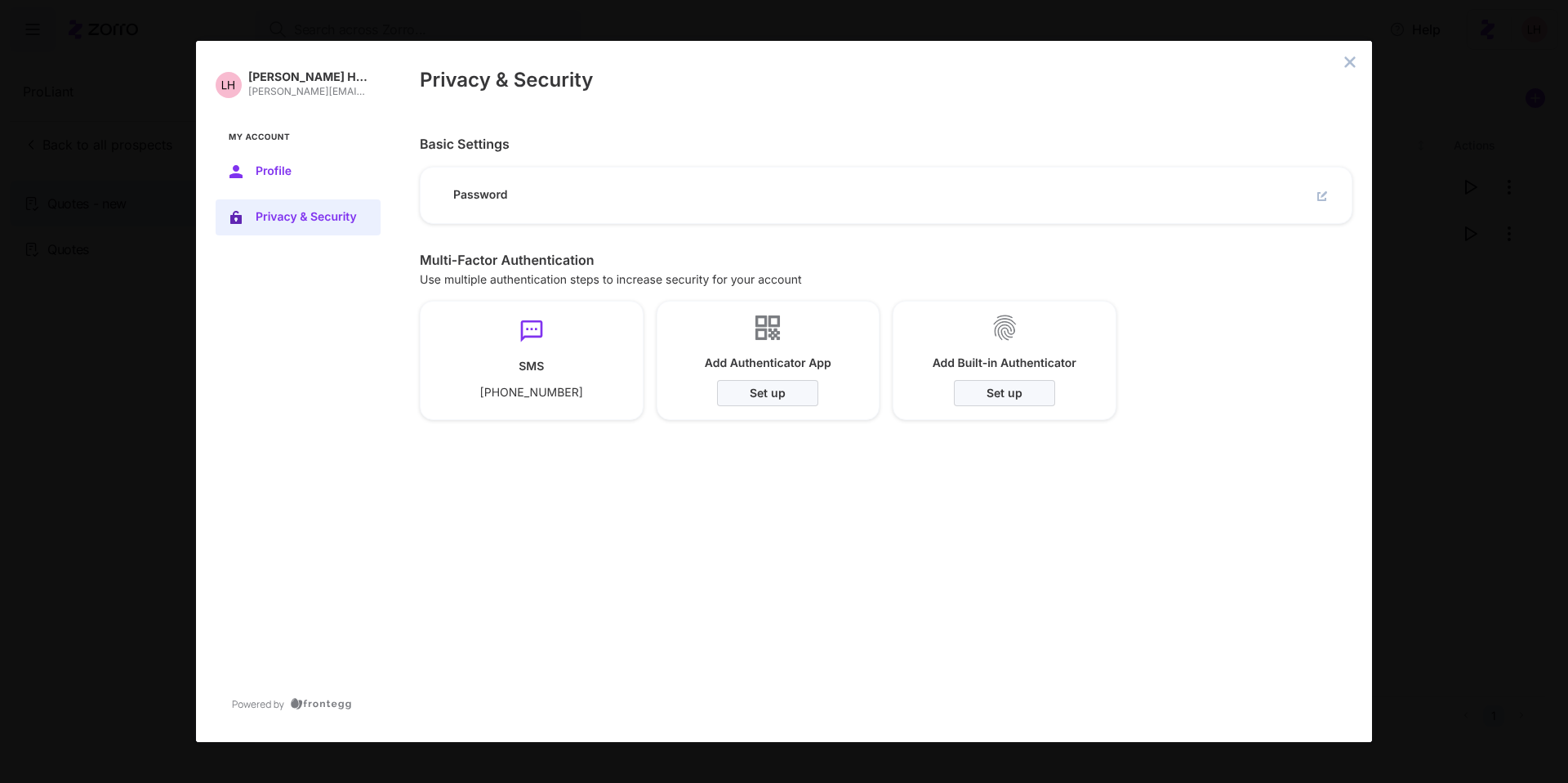
click at [291, 176] on span "Profile" at bounding box center [311, 171] width 111 height 13
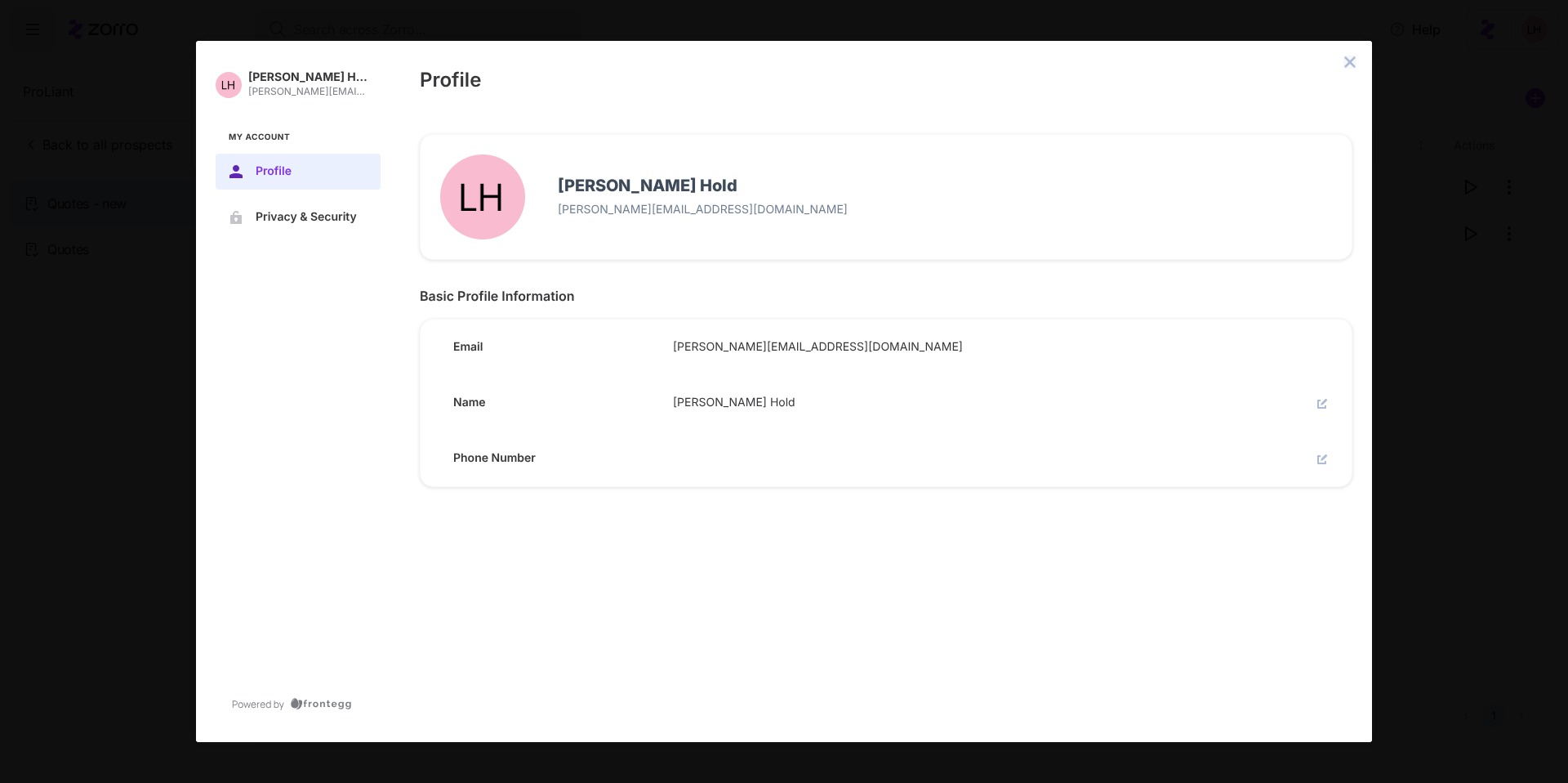
click at [1350, 65] on icon "close admin-box" at bounding box center [1350, 62] width 13 height 13
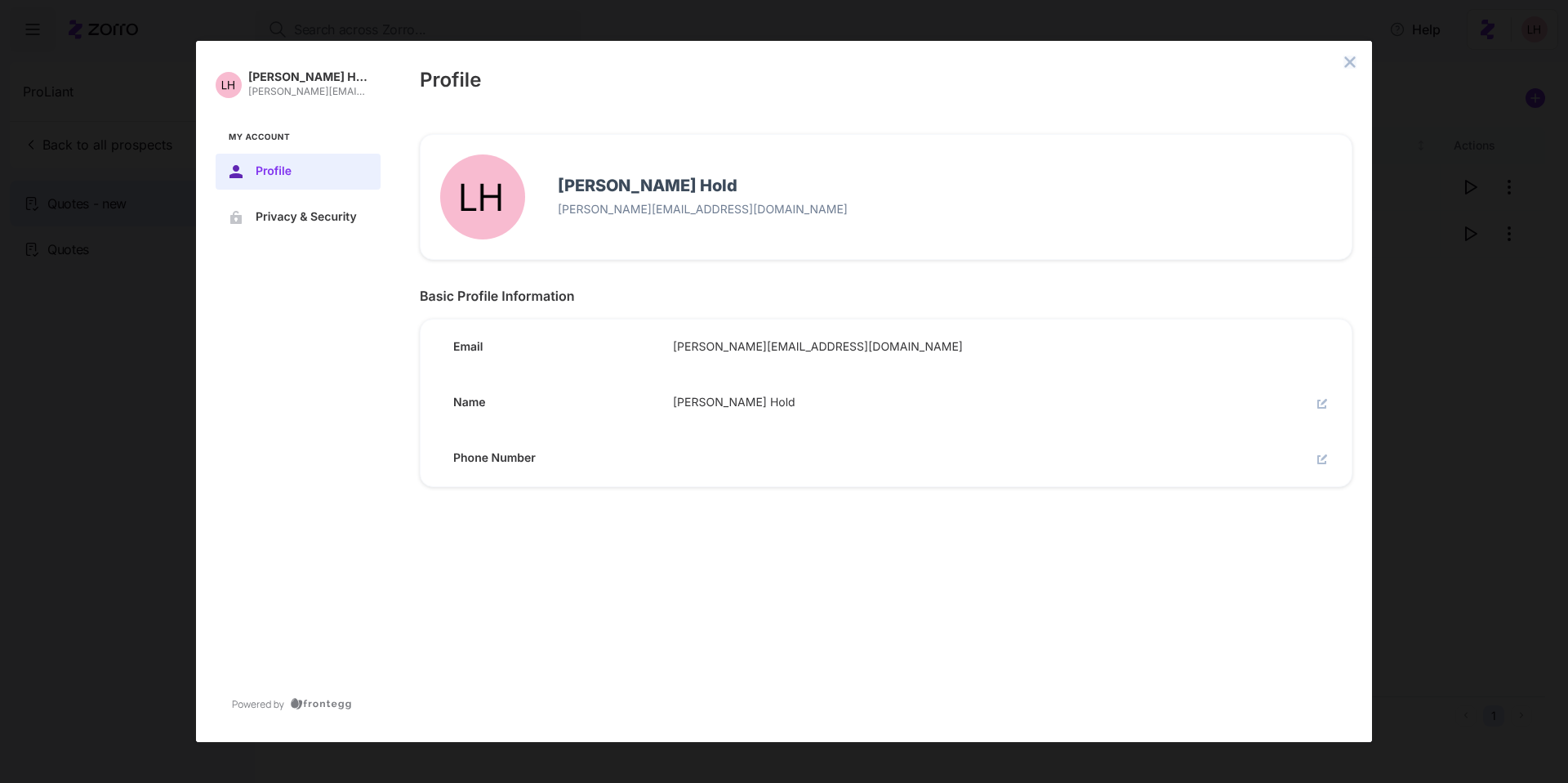
click at [1350, 62] on icon "close admin-box" at bounding box center [1350, 62] width 11 height 11
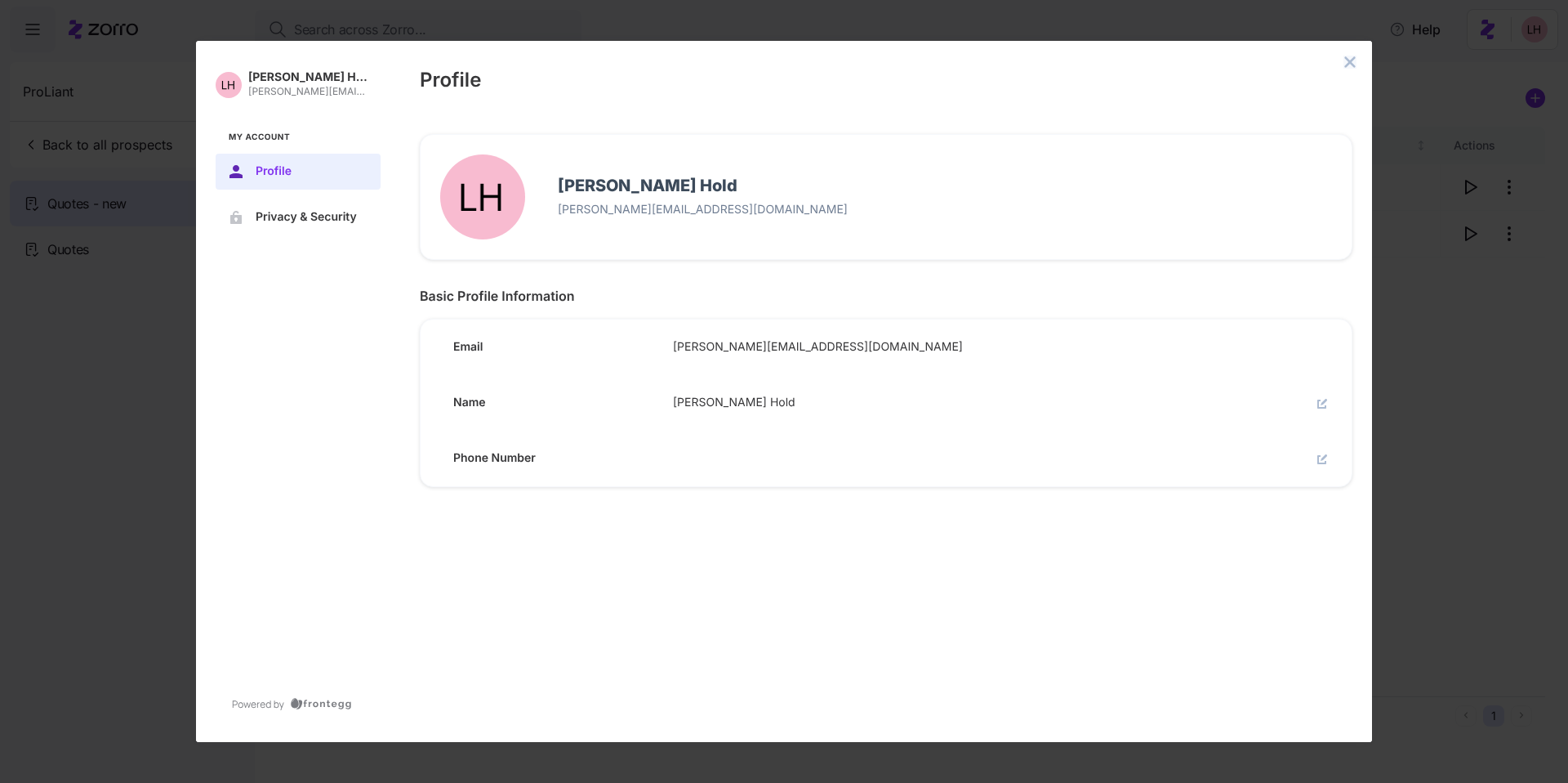
click at [1348, 62] on icon "close admin-box" at bounding box center [1350, 62] width 13 height 13
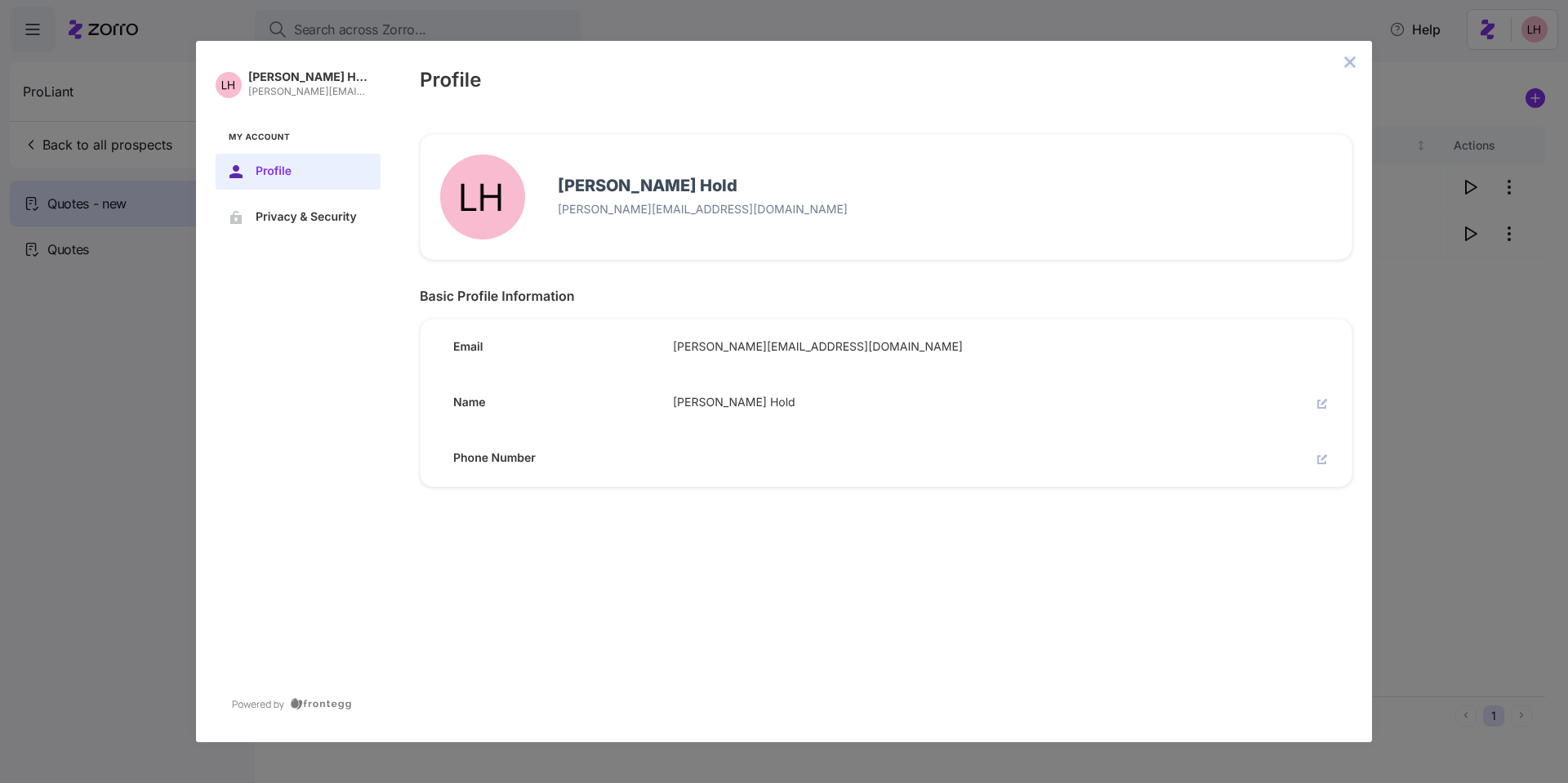
click at [1351, 63] on icon "close admin-box" at bounding box center [1350, 62] width 11 height 11
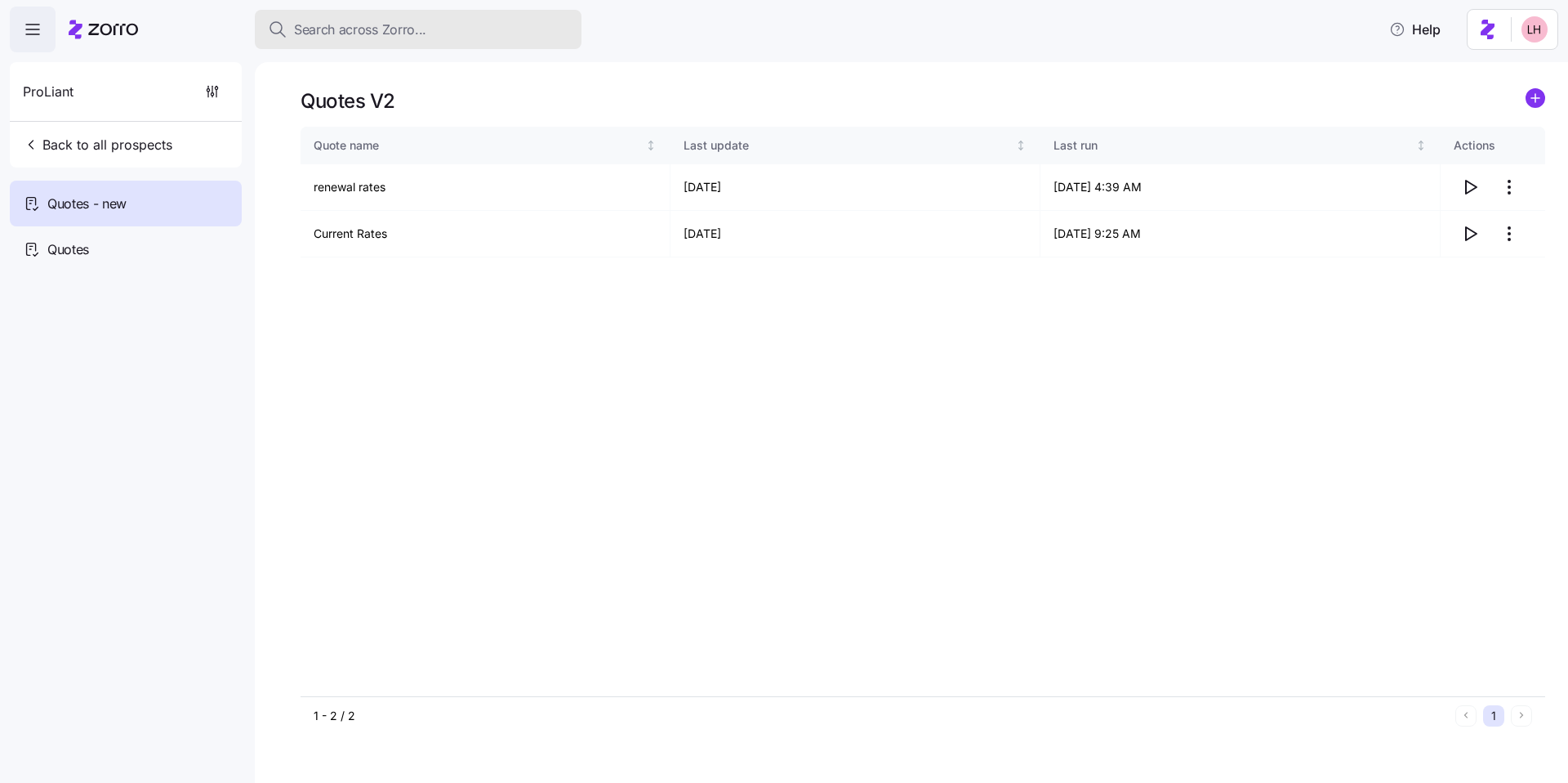
click at [350, 30] on span "Search across Zorro..." at bounding box center [360, 30] width 132 height 20
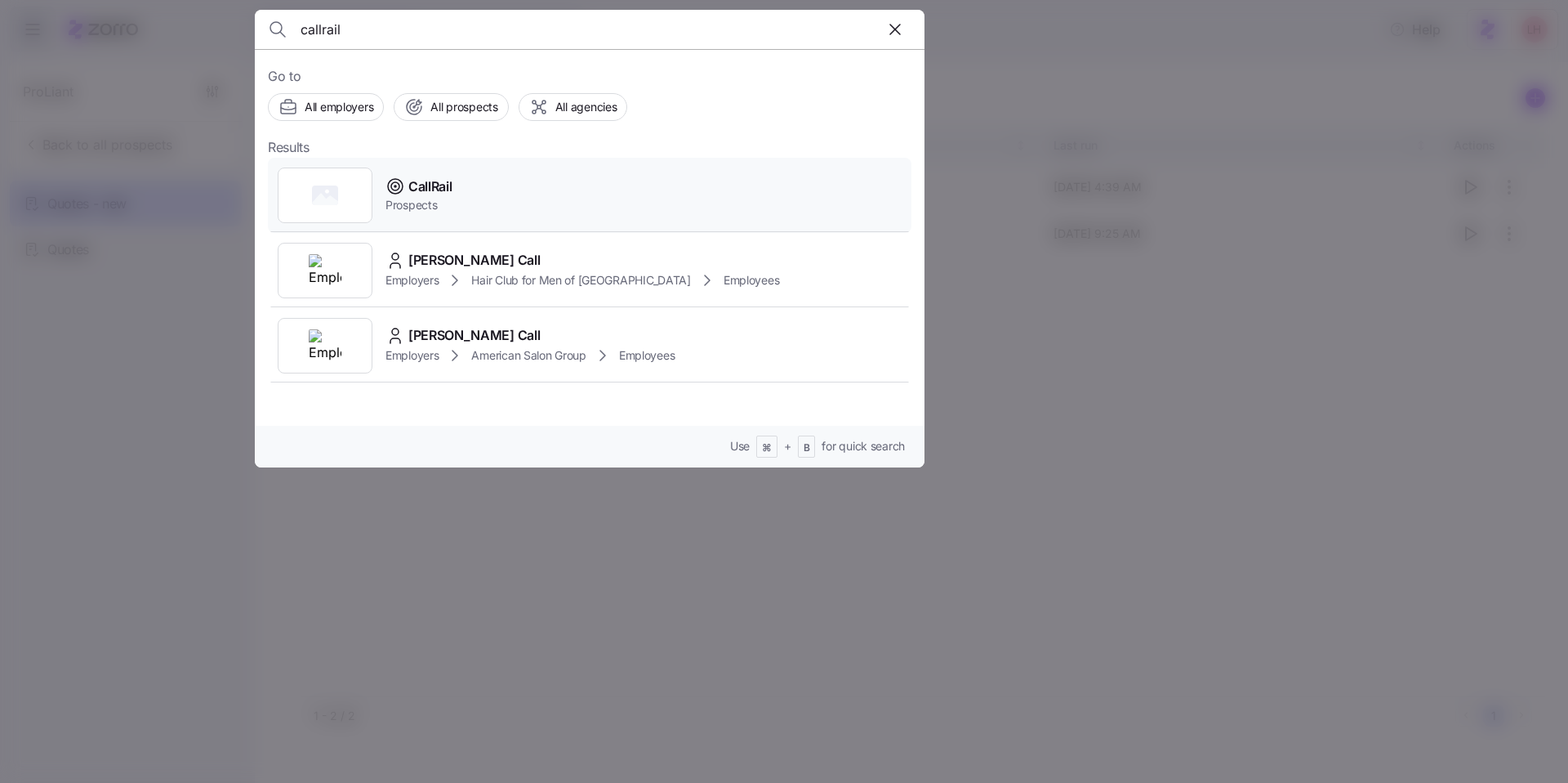
type input "callrail"
click at [470, 211] on div "CallRail Prospects" at bounding box center [590, 195] width 644 height 75
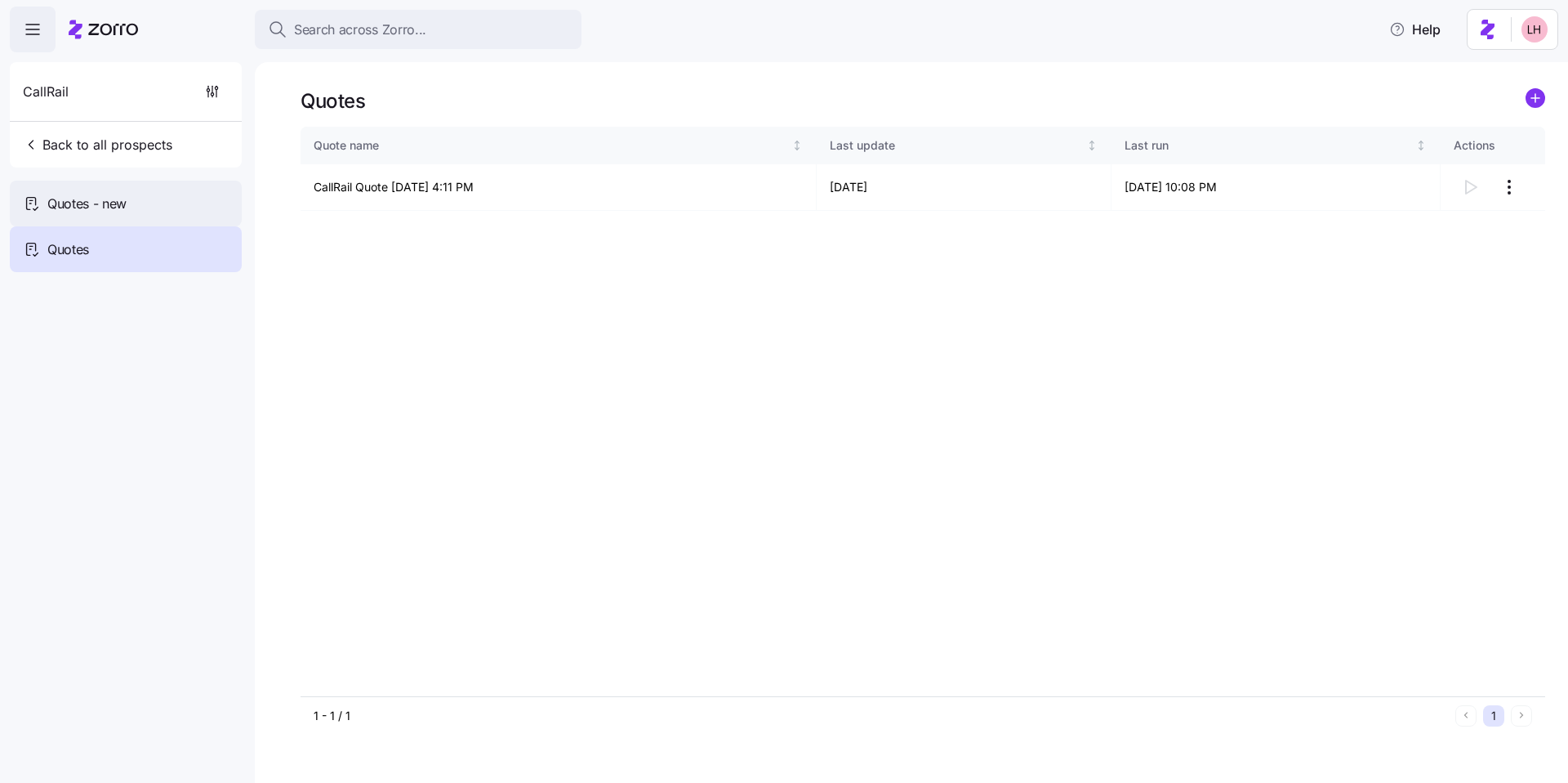
click at [154, 216] on div "Quotes - new" at bounding box center [126, 203] width 232 height 46
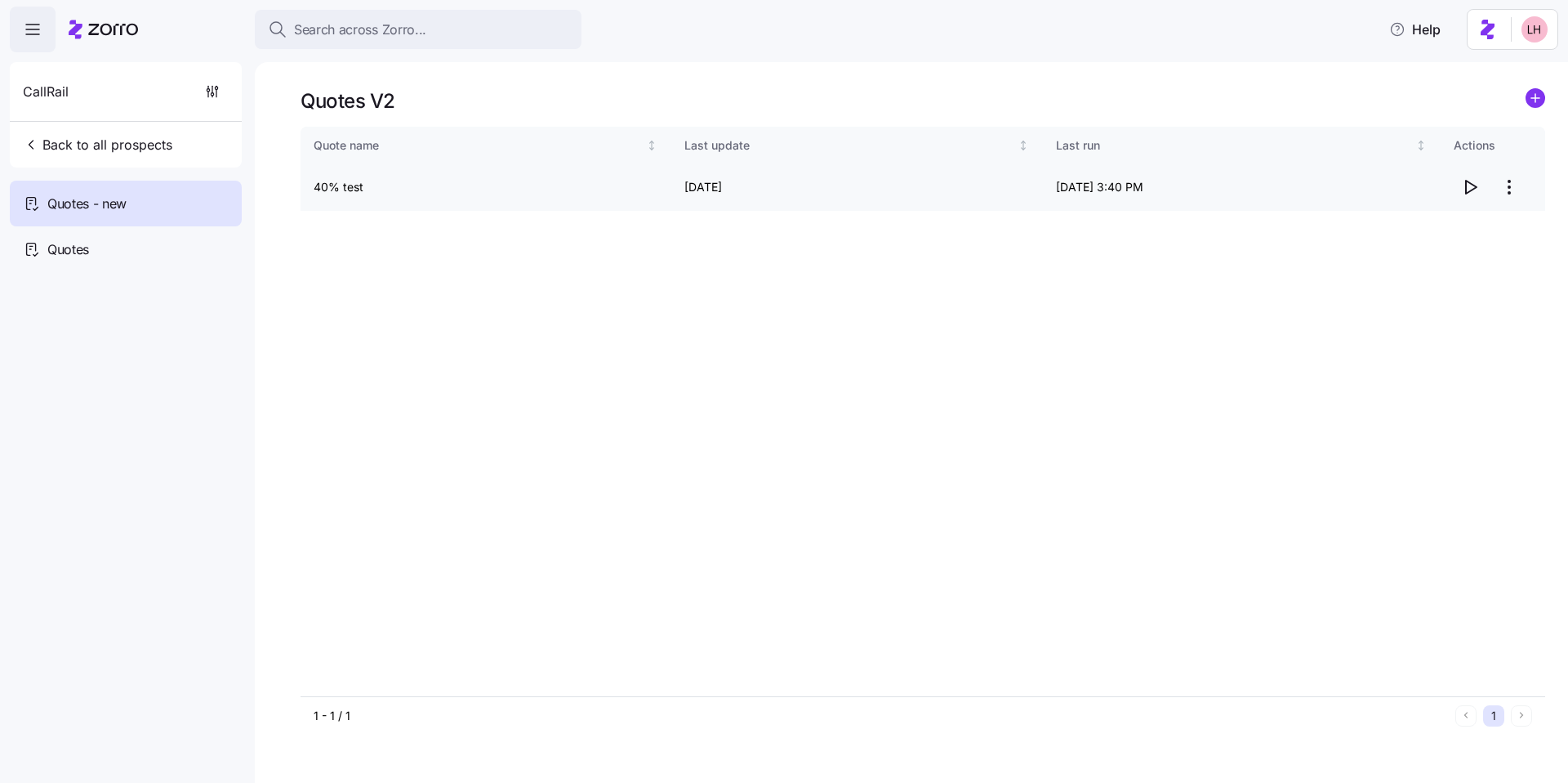
click at [1475, 186] on icon "button" at bounding box center [1471, 186] width 11 height 13
click at [137, 240] on div "Quotes" at bounding box center [126, 249] width 232 height 46
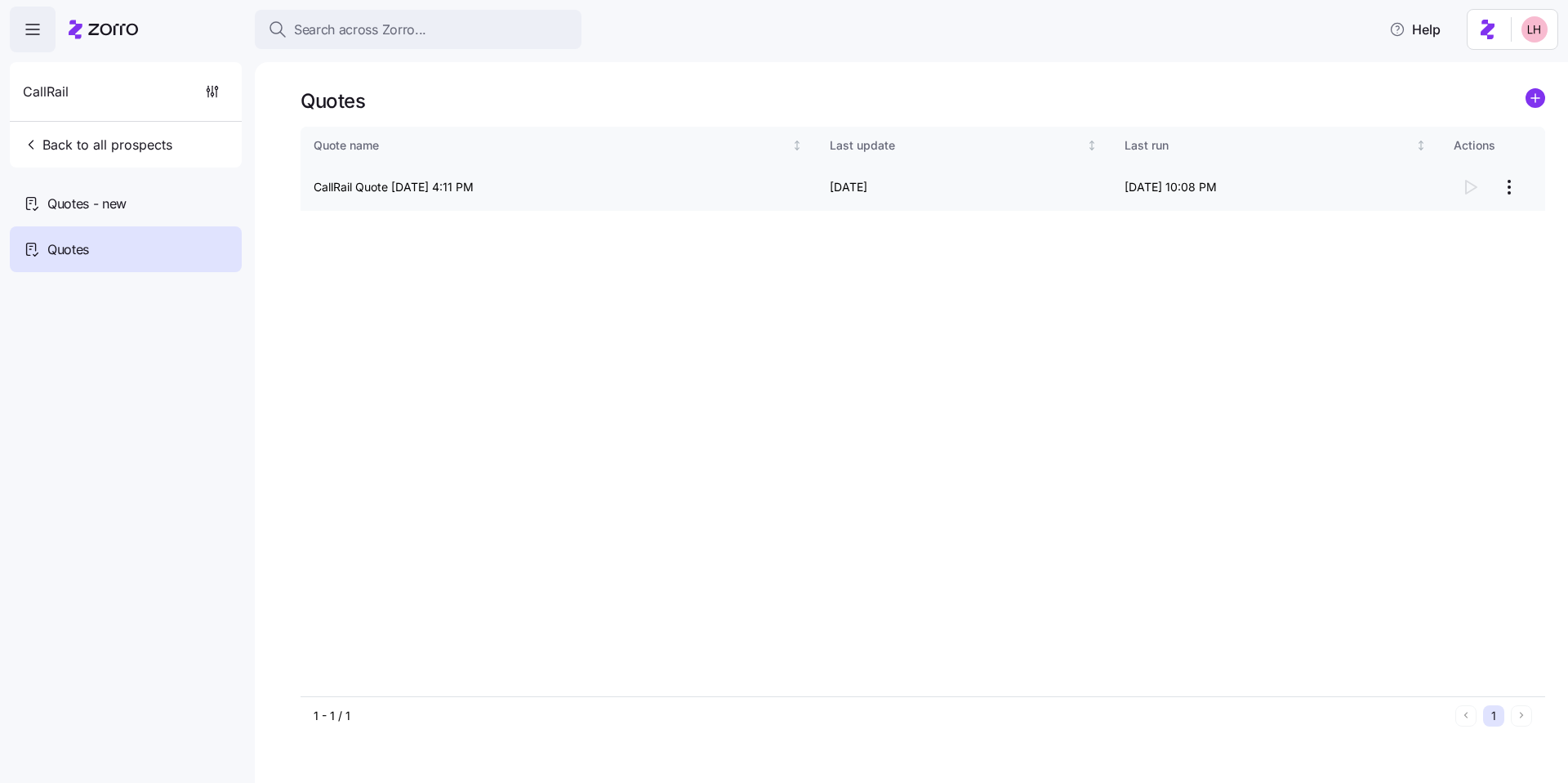
click at [1515, 190] on html "Search across Zorro... Help CallRail Back to all prospects Quotes - new Quotes …" at bounding box center [784, 386] width 1568 height 773
click at [1475, 216] on div "Continue setup" at bounding box center [1444, 227] width 150 height 26
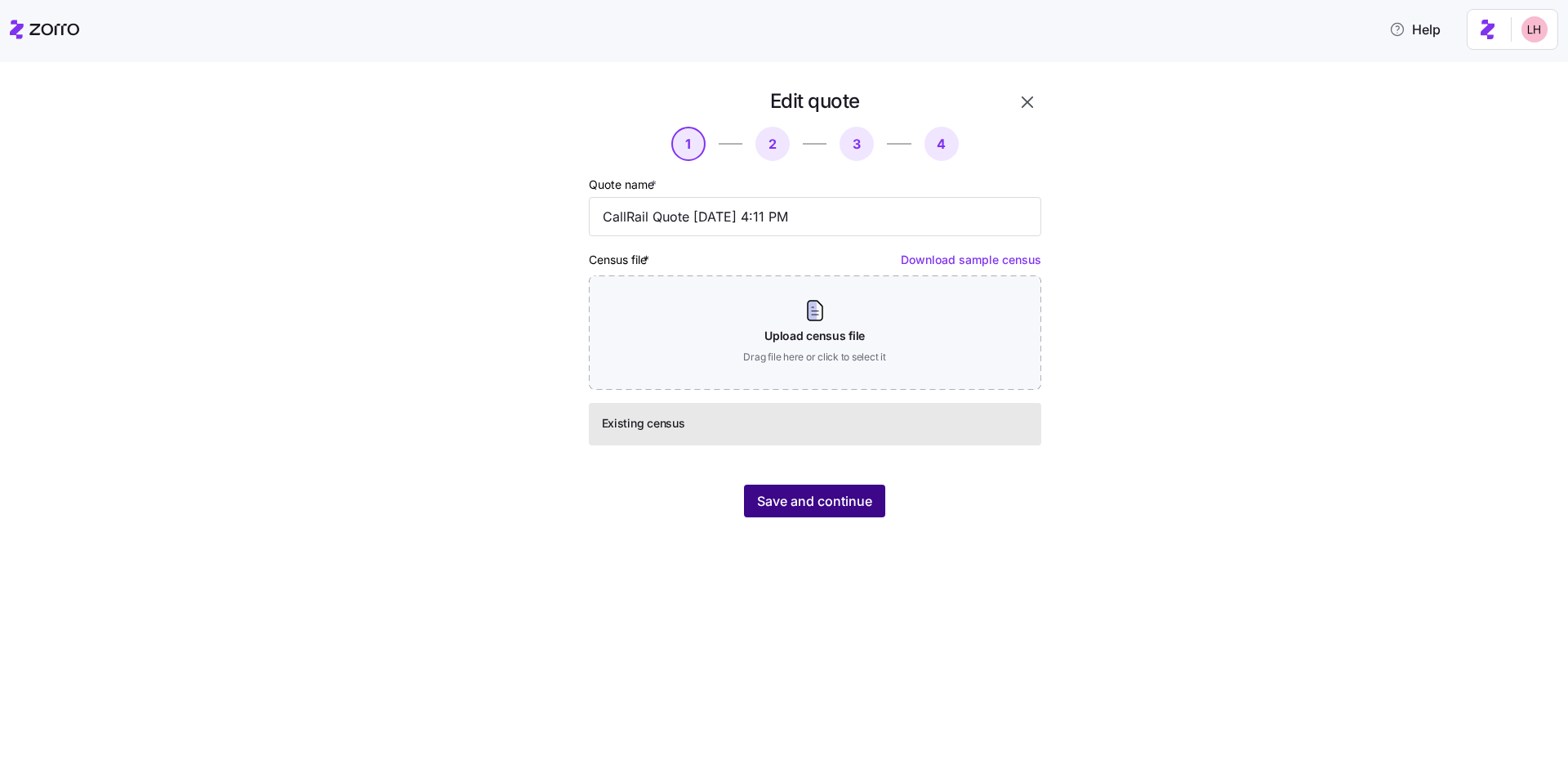
click at [826, 501] on span "Save and continue" at bounding box center [815, 500] width 116 height 19
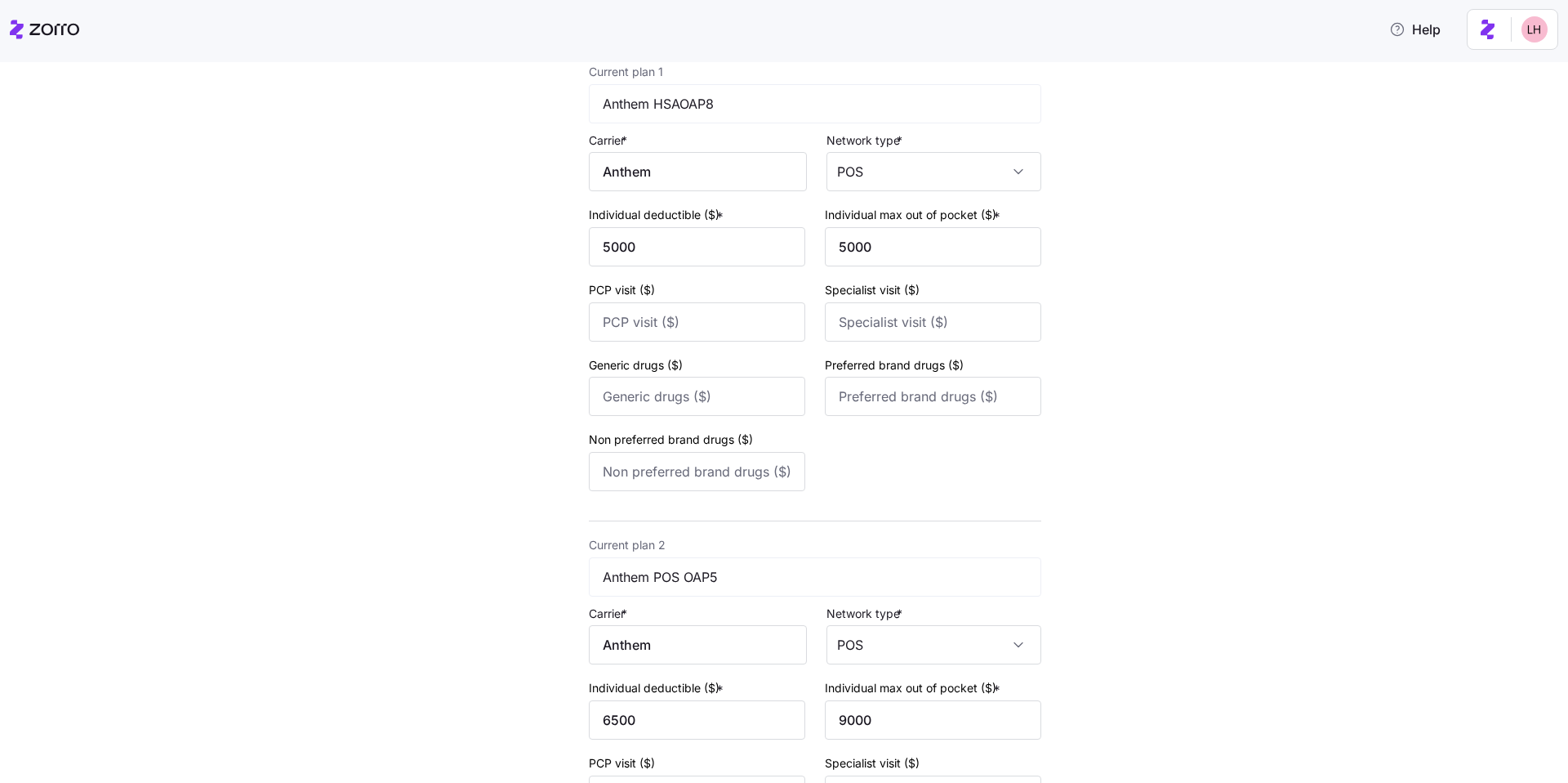
scroll to position [489, 0]
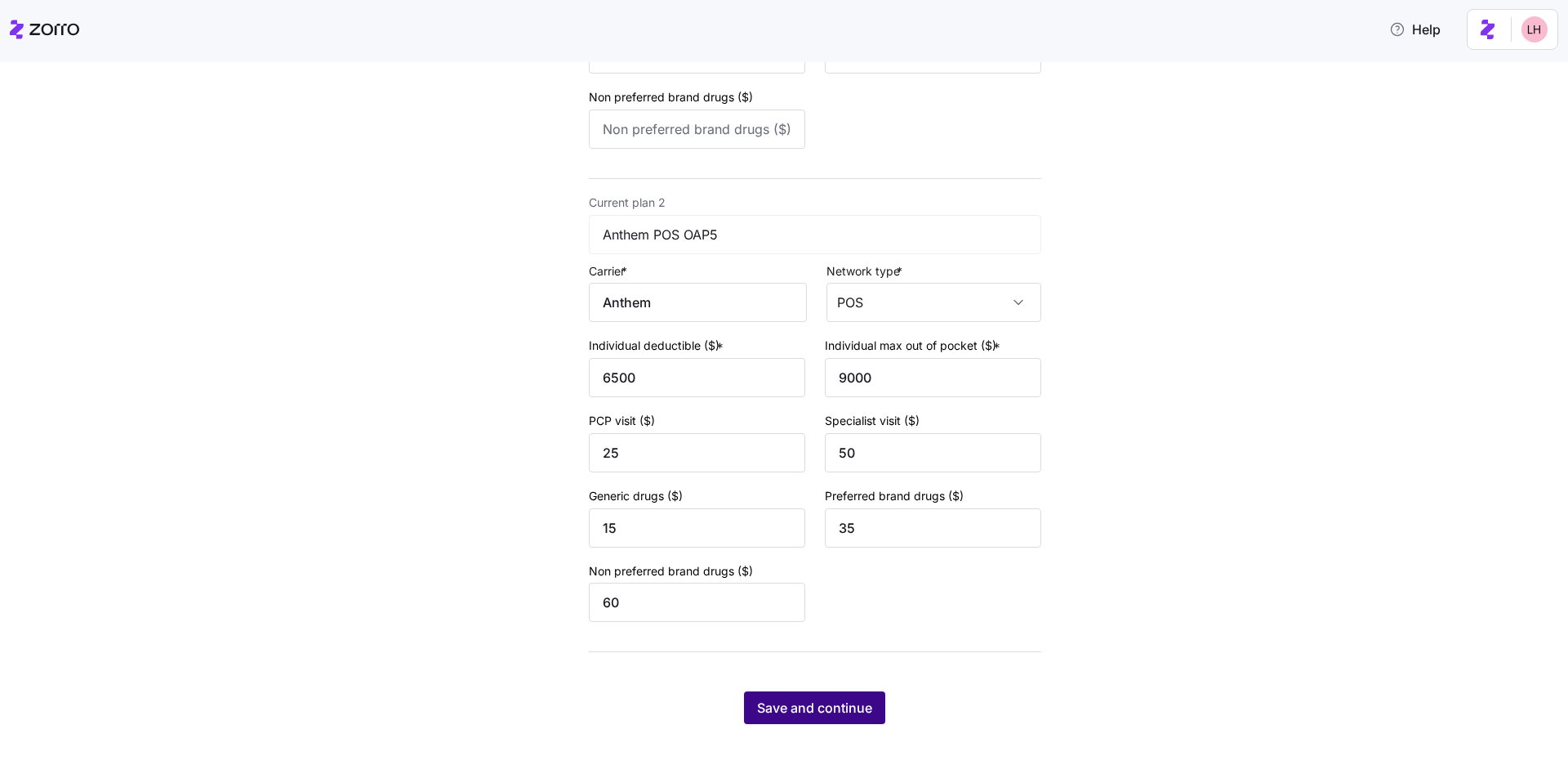
click at [857, 699] on span "Save and continue" at bounding box center [815, 707] width 116 height 19
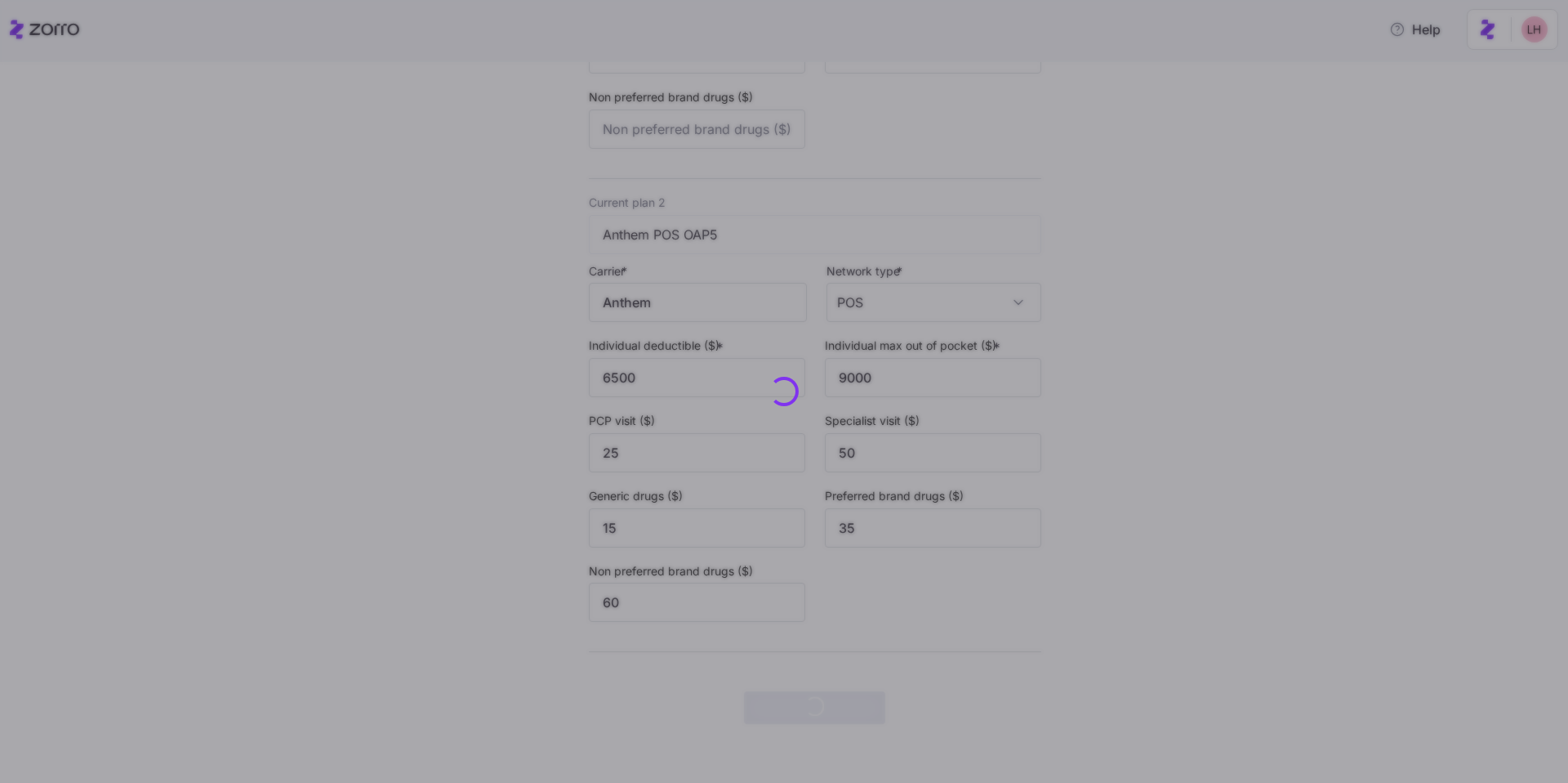
scroll to position [0, 0]
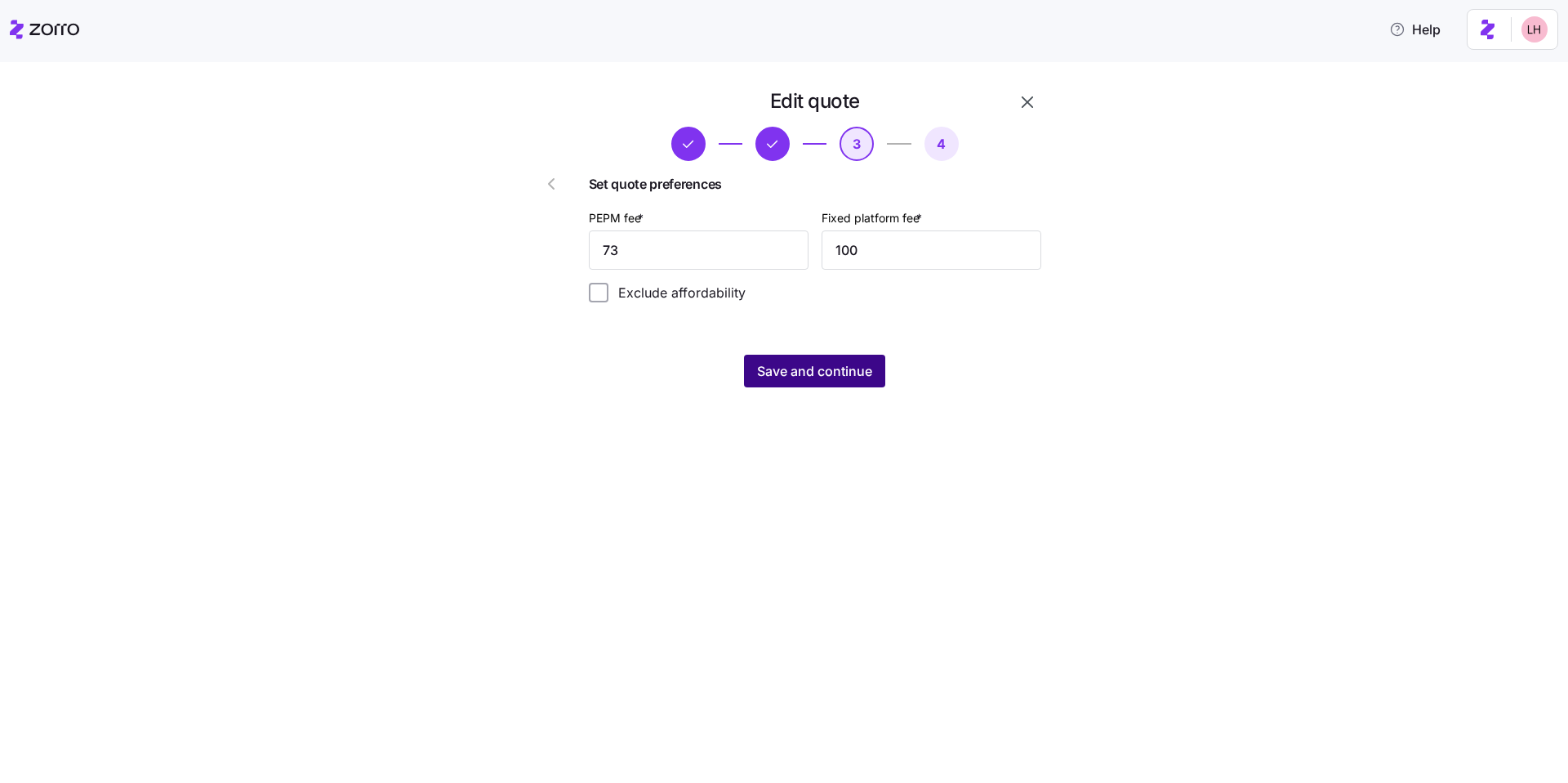
click at [835, 375] on span "Save and continue" at bounding box center [815, 370] width 116 height 19
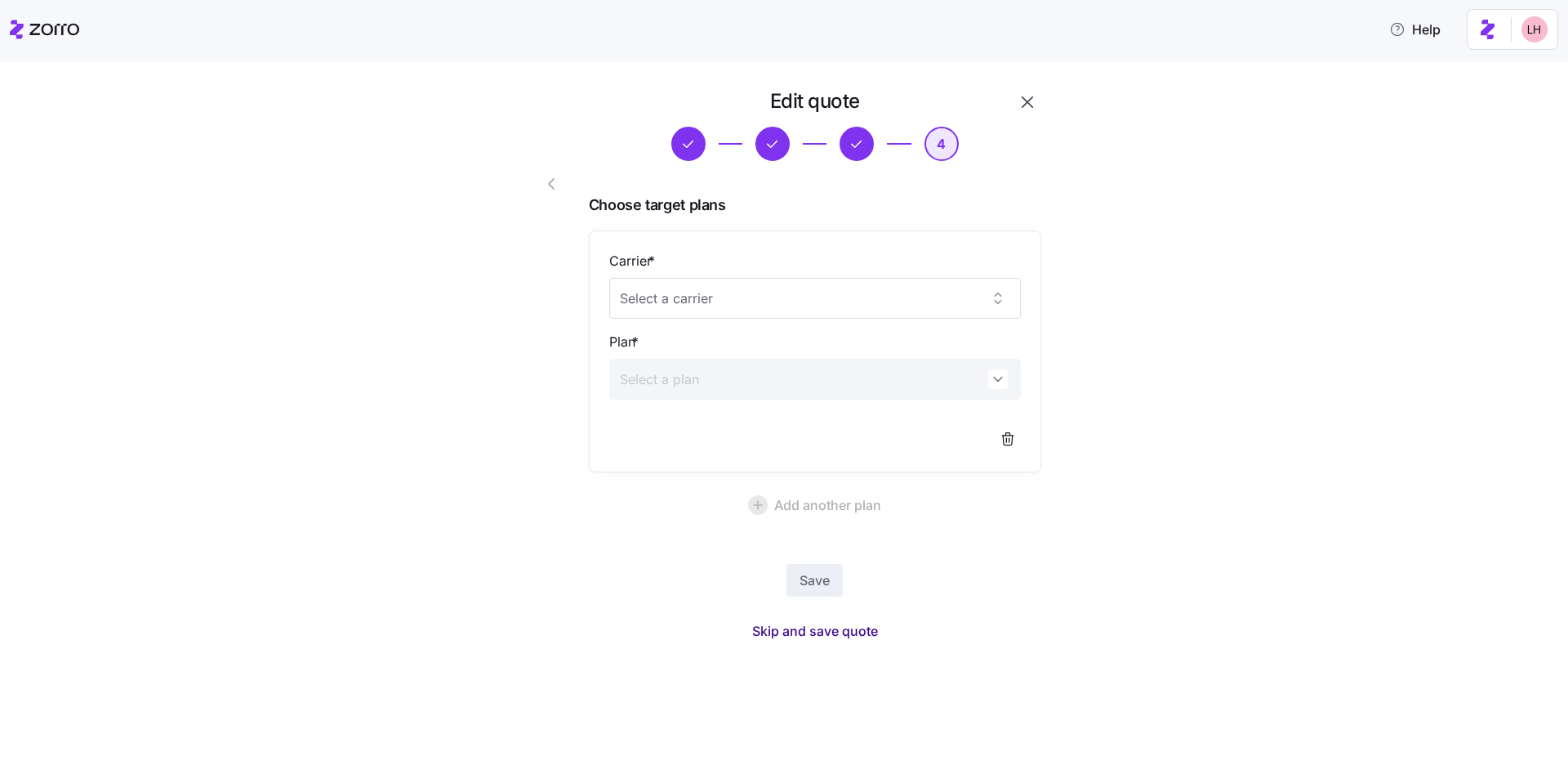
click at [828, 629] on span "Skip and save quote" at bounding box center [815, 630] width 126 height 19
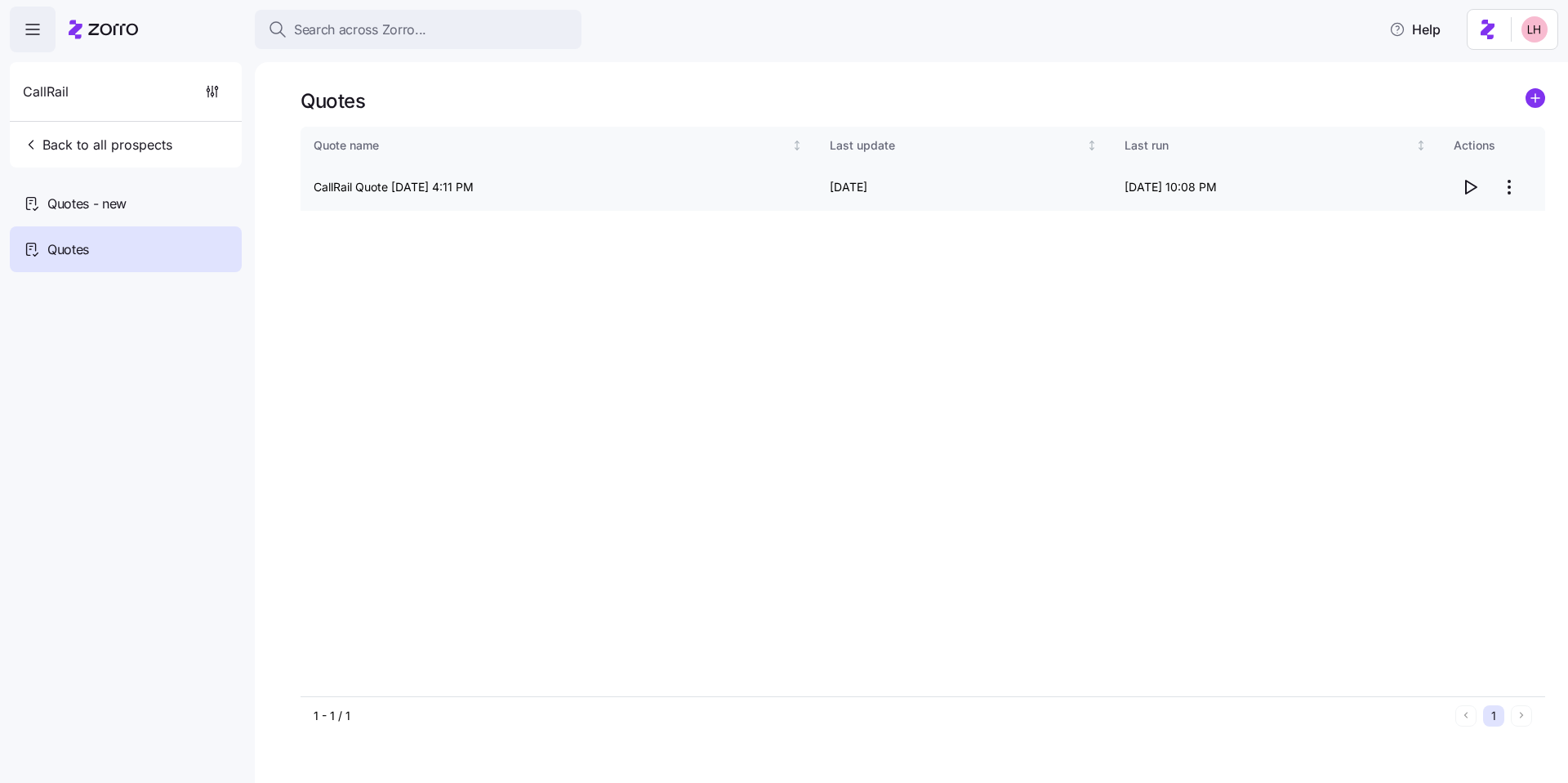
click at [1470, 184] on icon "button" at bounding box center [1471, 186] width 11 height 13
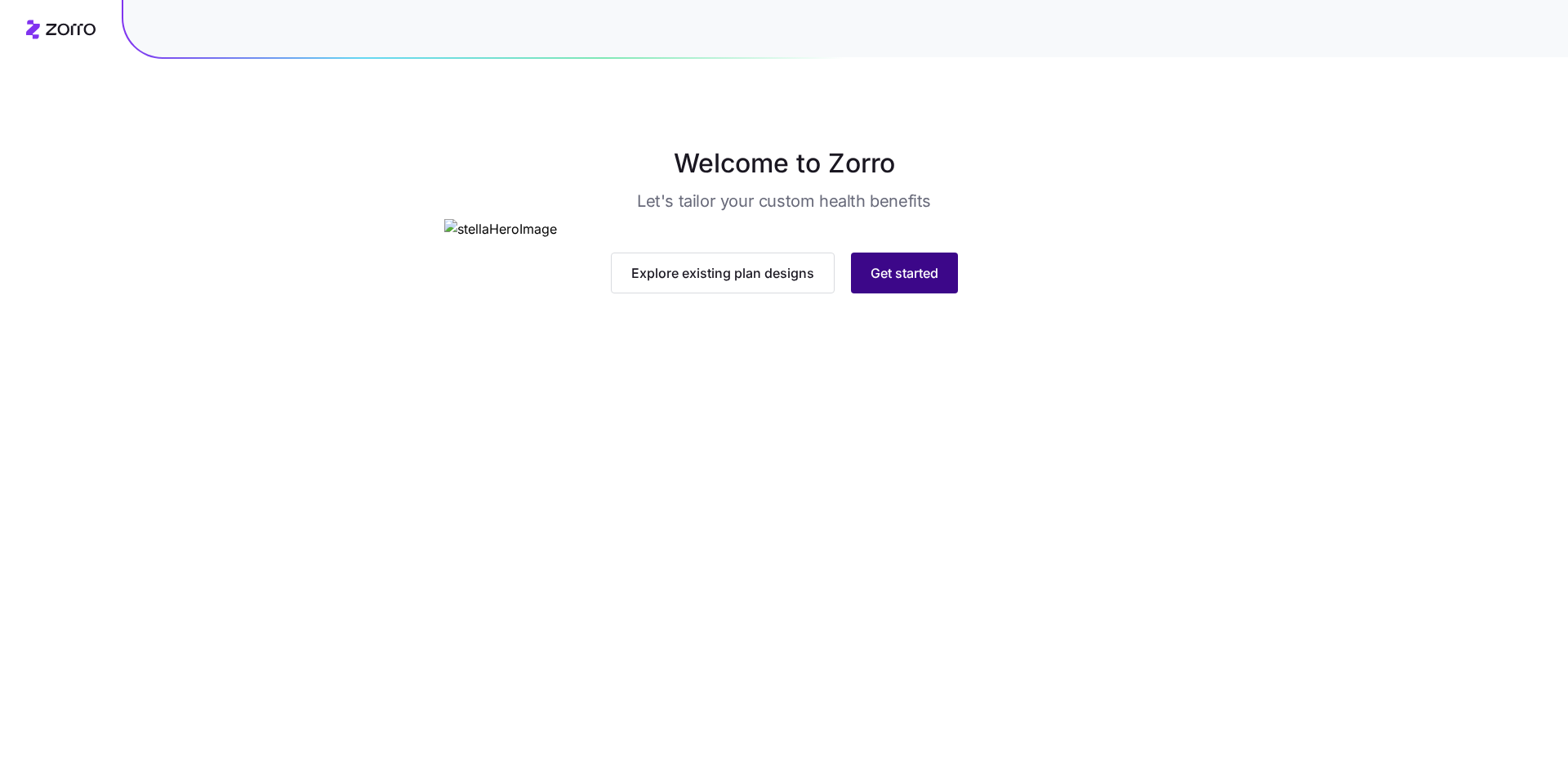
click at [946, 294] on button "Get started" at bounding box center [904, 273] width 107 height 40
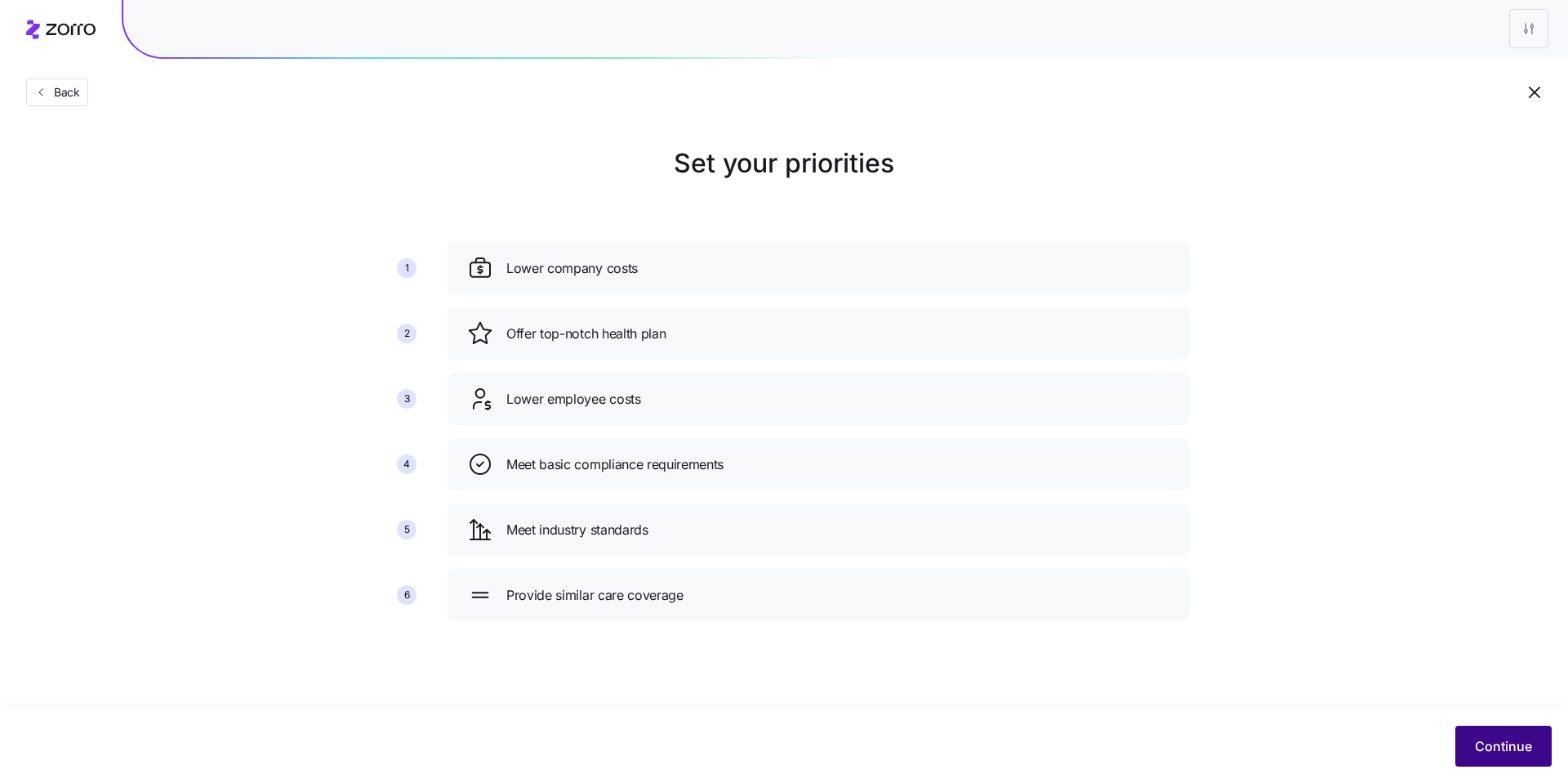
click at [1501, 733] on button "Continue" at bounding box center [1504, 746] width 96 height 40
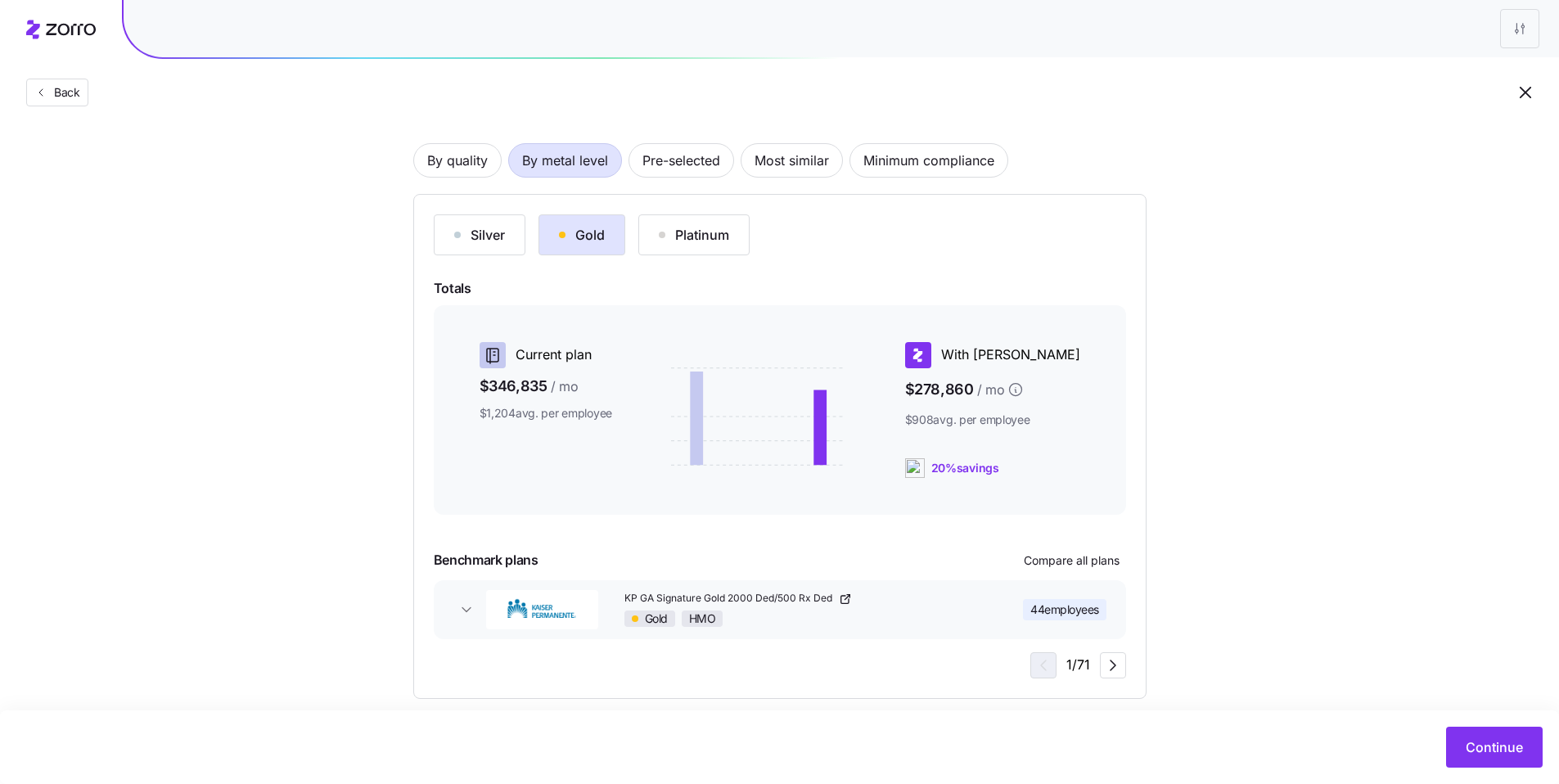
scroll to position [118, 0]
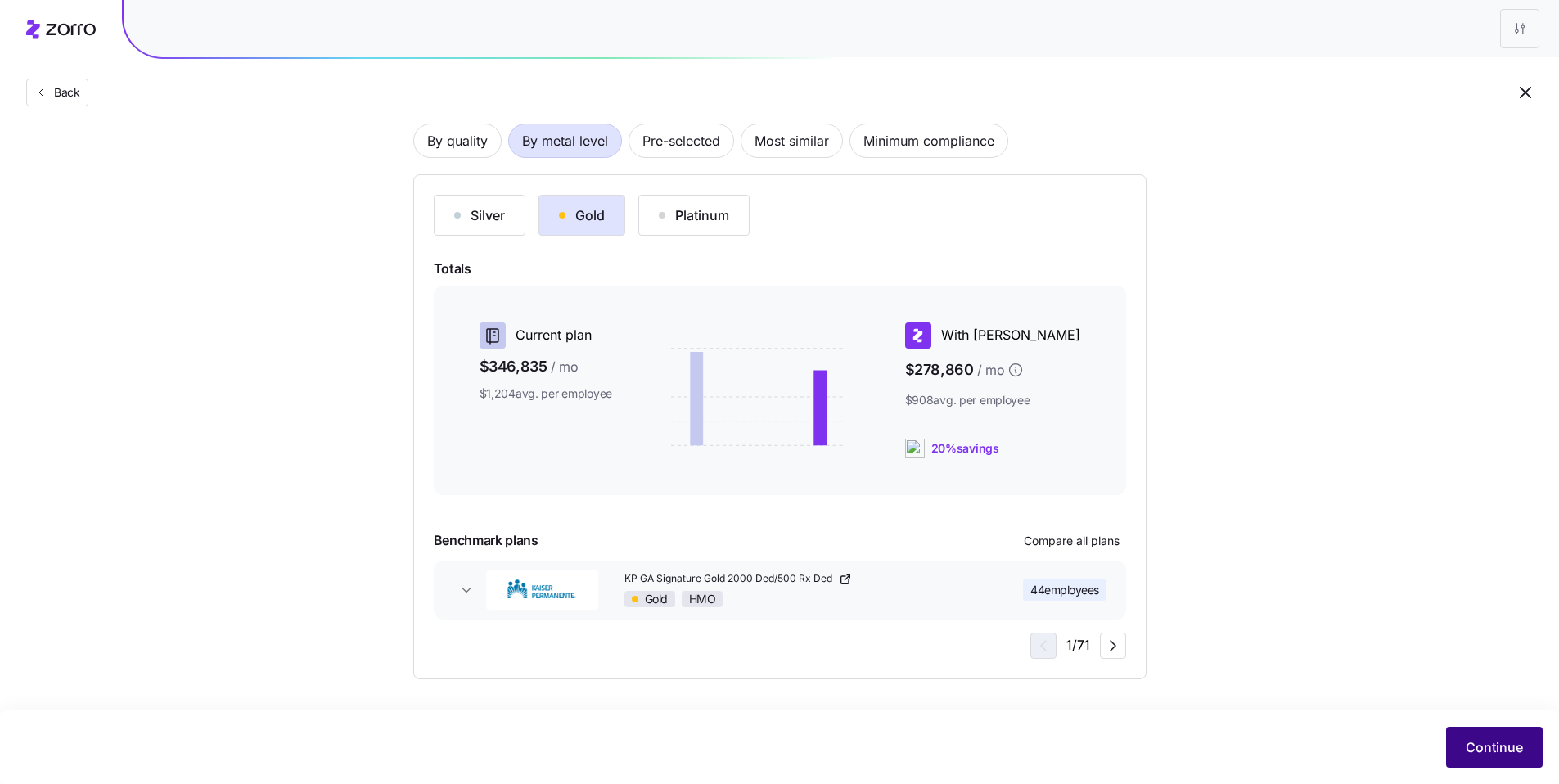
click at [1493, 739] on span "Continue" at bounding box center [1494, 747] width 57 height 19
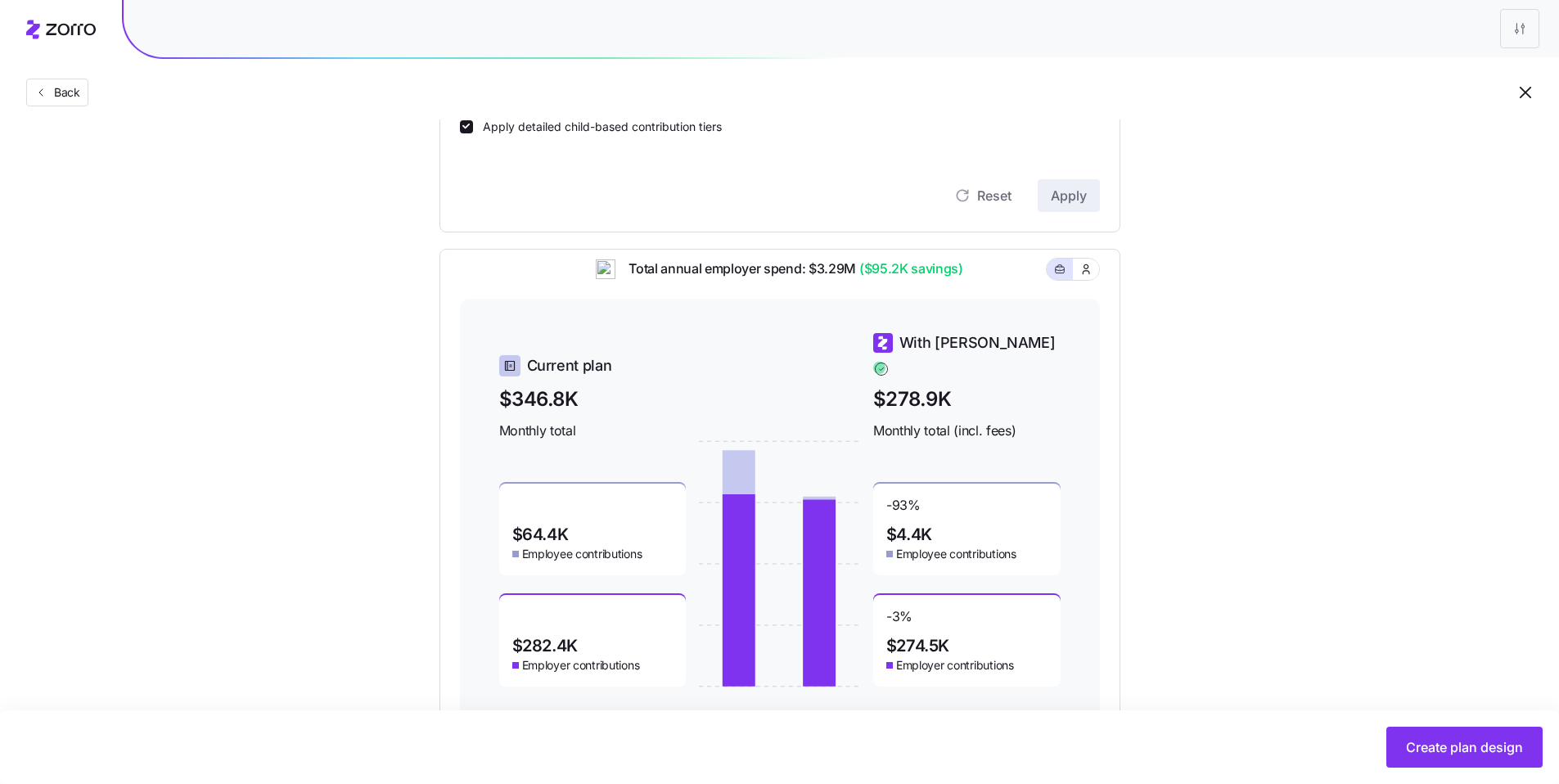
scroll to position [582, 0]
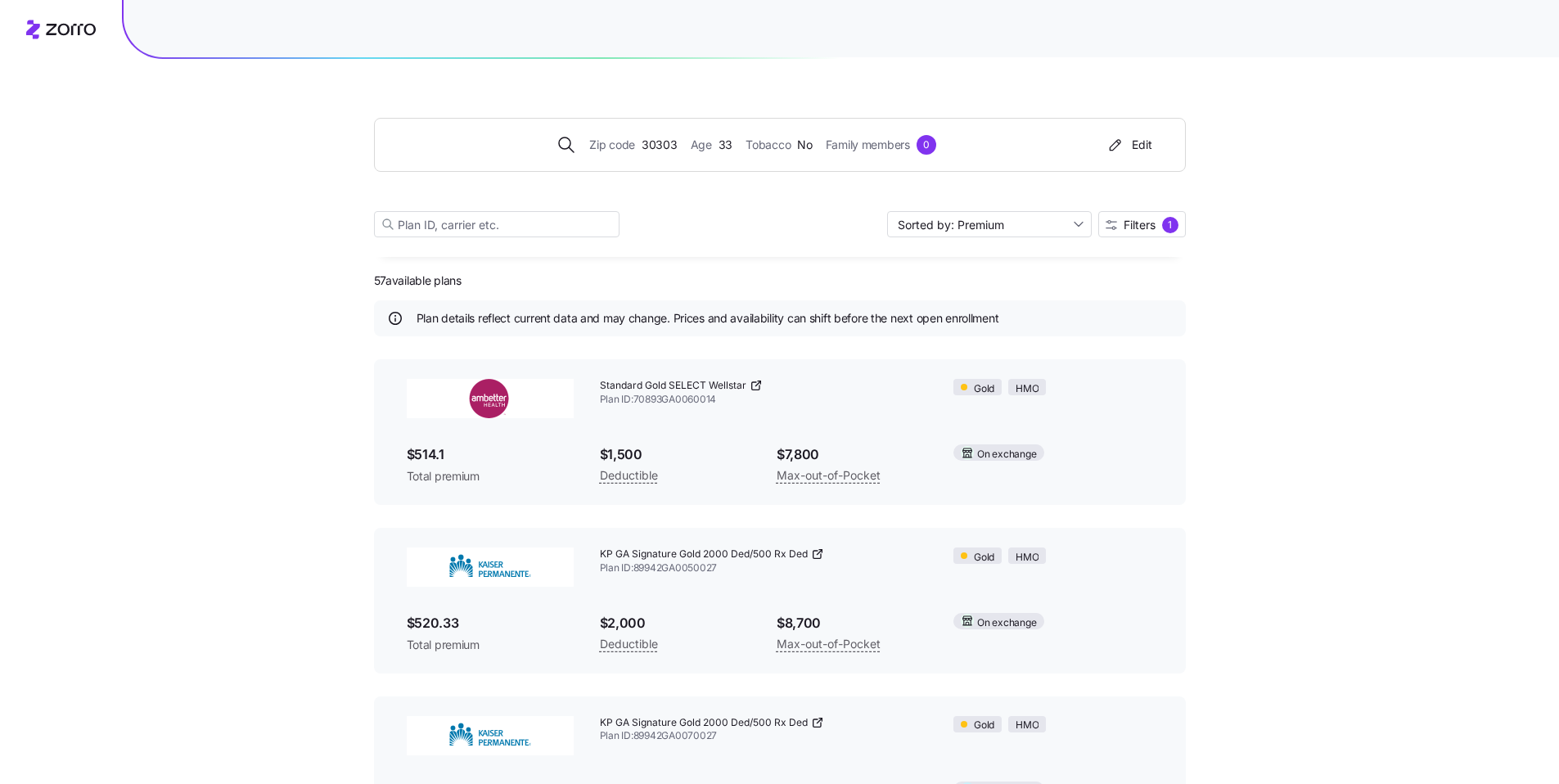
scroll to position [7107, 0]
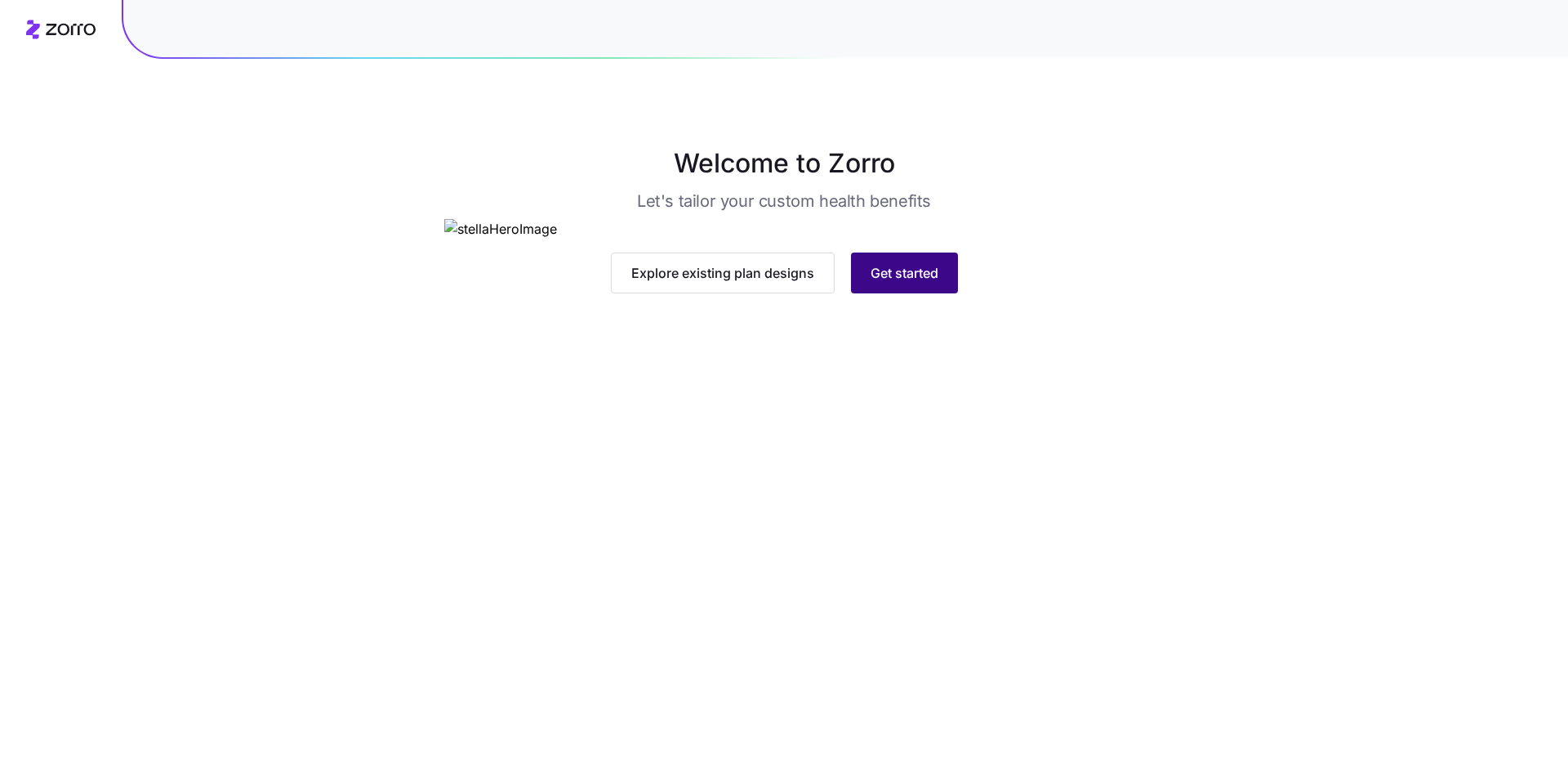
click at [951, 294] on button "Get started" at bounding box center [904, 273] width 107 height 40
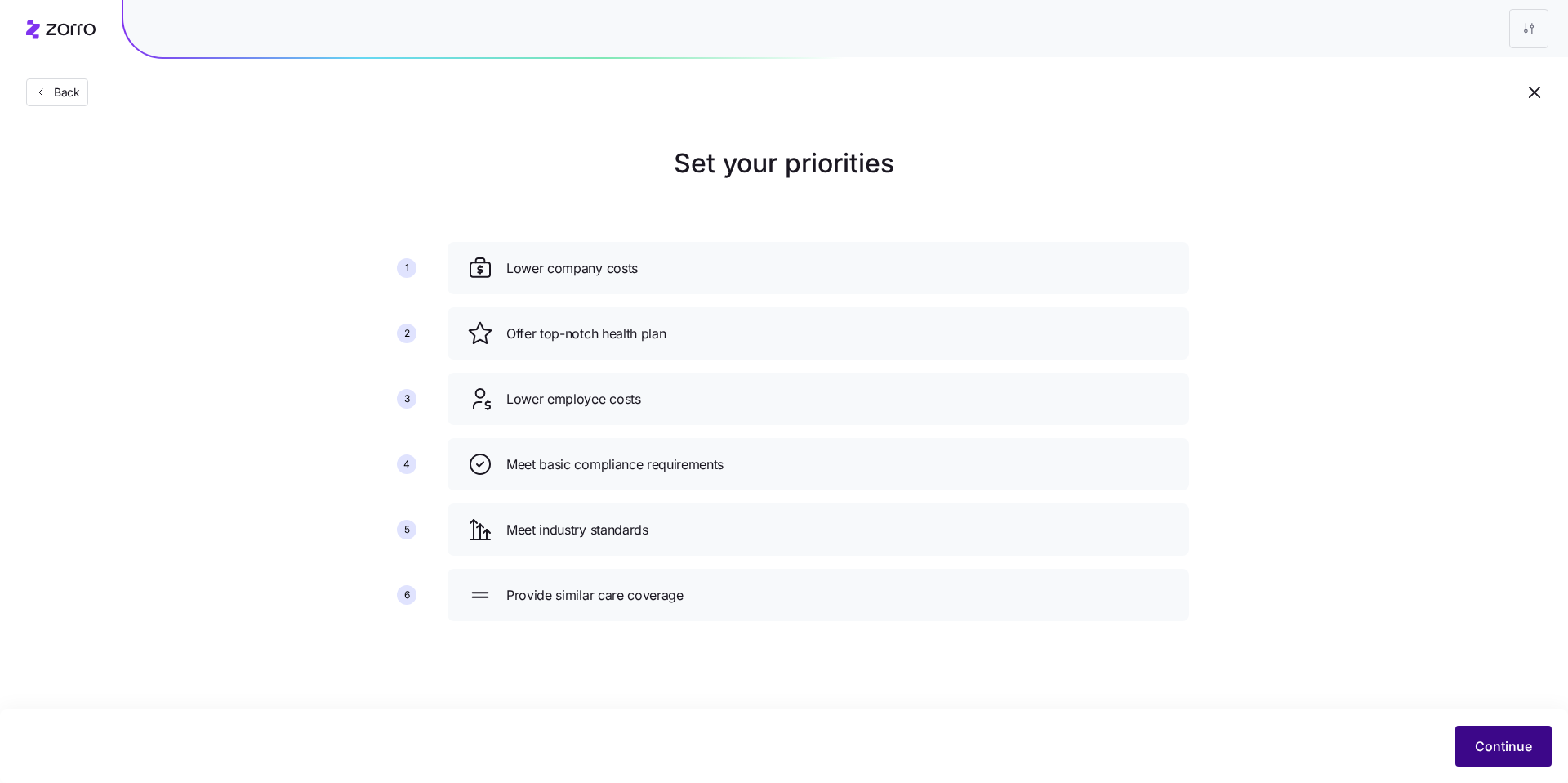
click at [1480, 736] on button "Continue" at bounding box center [1504, 746] width 96 height 40
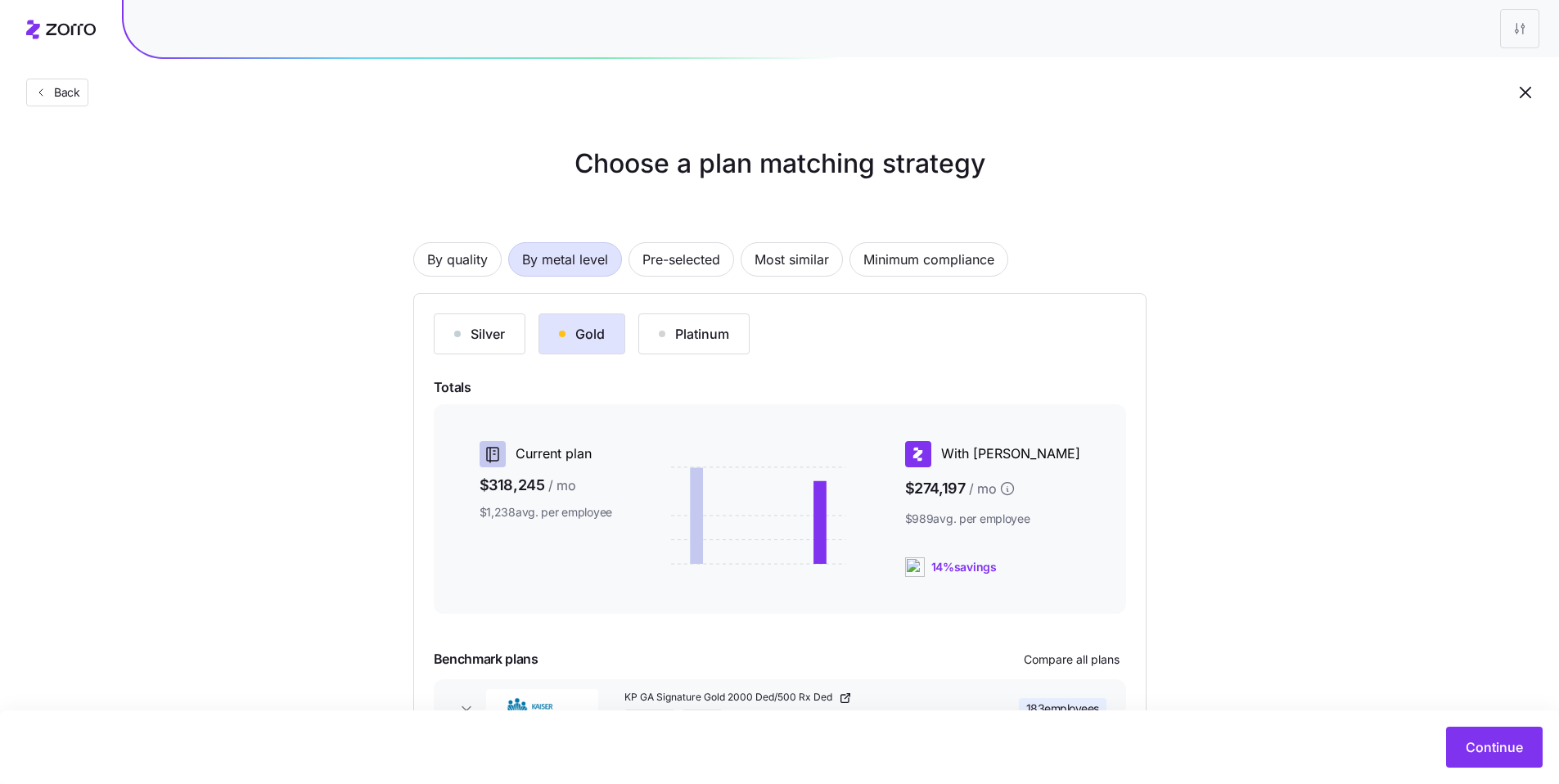
click at [473, 356] on div "Silver Gold Platinum Totals Current plan $318,245 / mo $1,238 avg. per employee…" at bounding box center [779, 545] width 692 height 464
click at [489, 339] on div "Silver" at bounding box center [479, 333] width 51 height 19
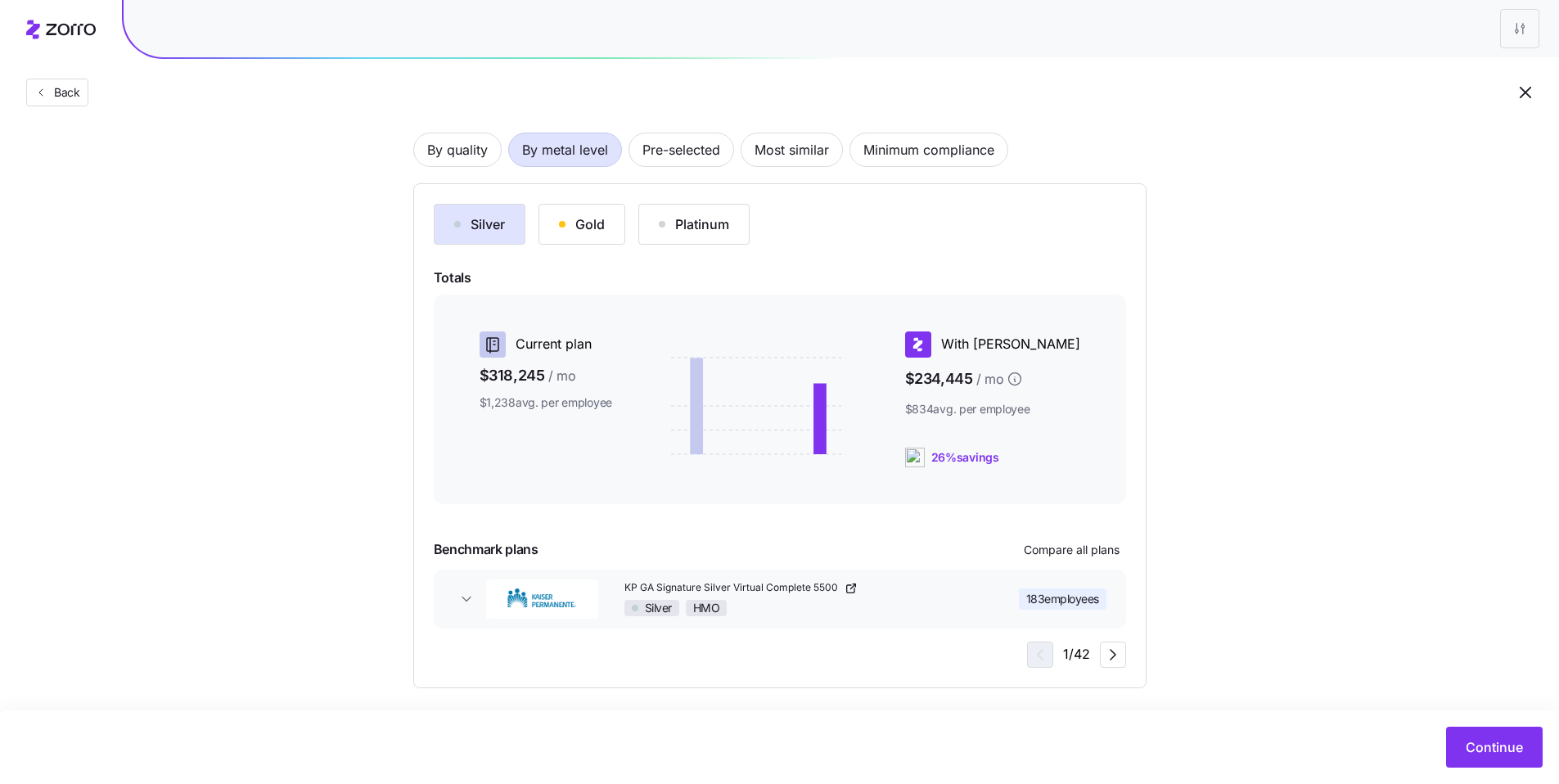
scroll to position [118, 0]
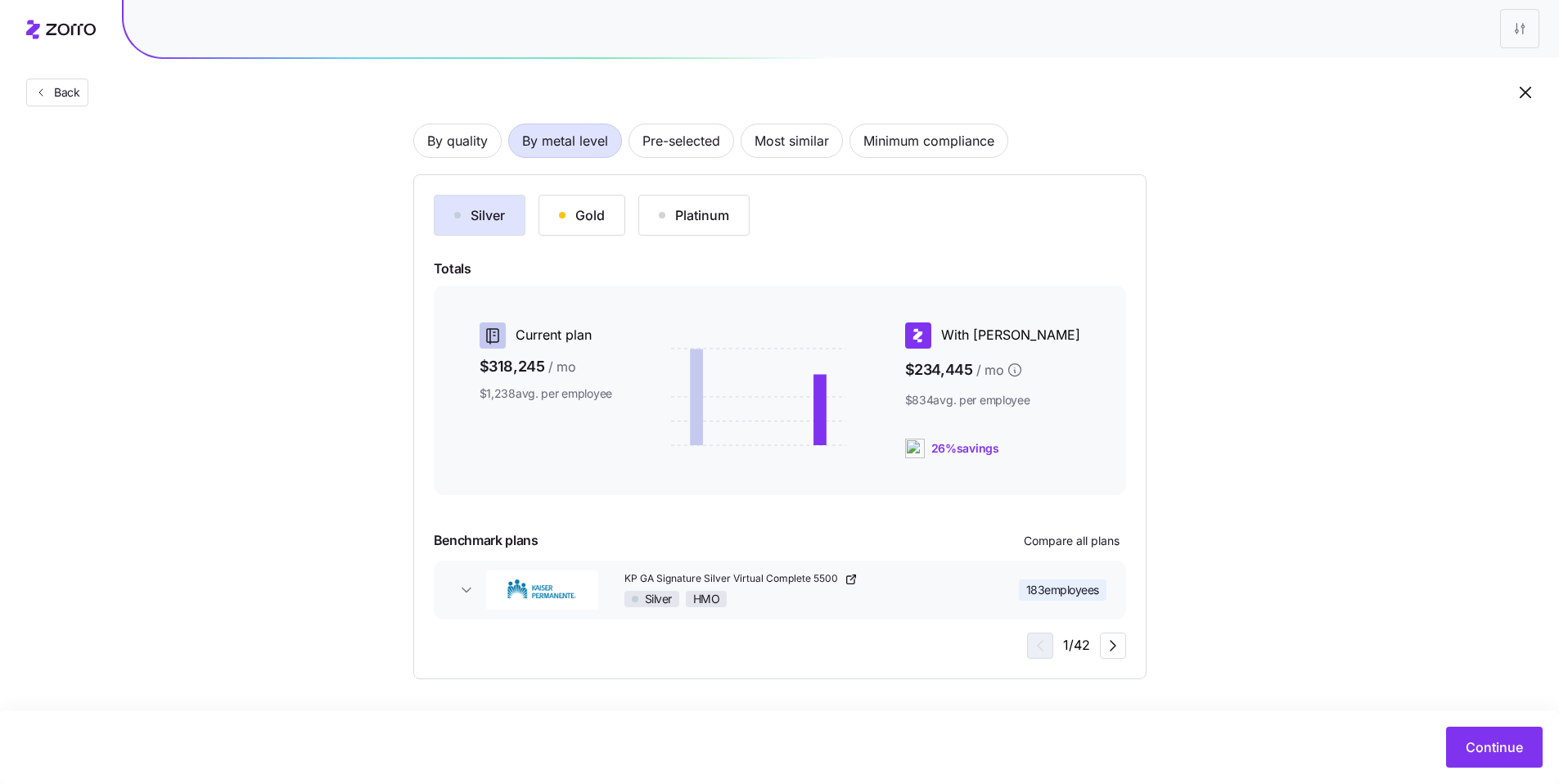
click at [886, 599] on div "Silver HMO" at bounding box center [803, 598] width 357 height 16
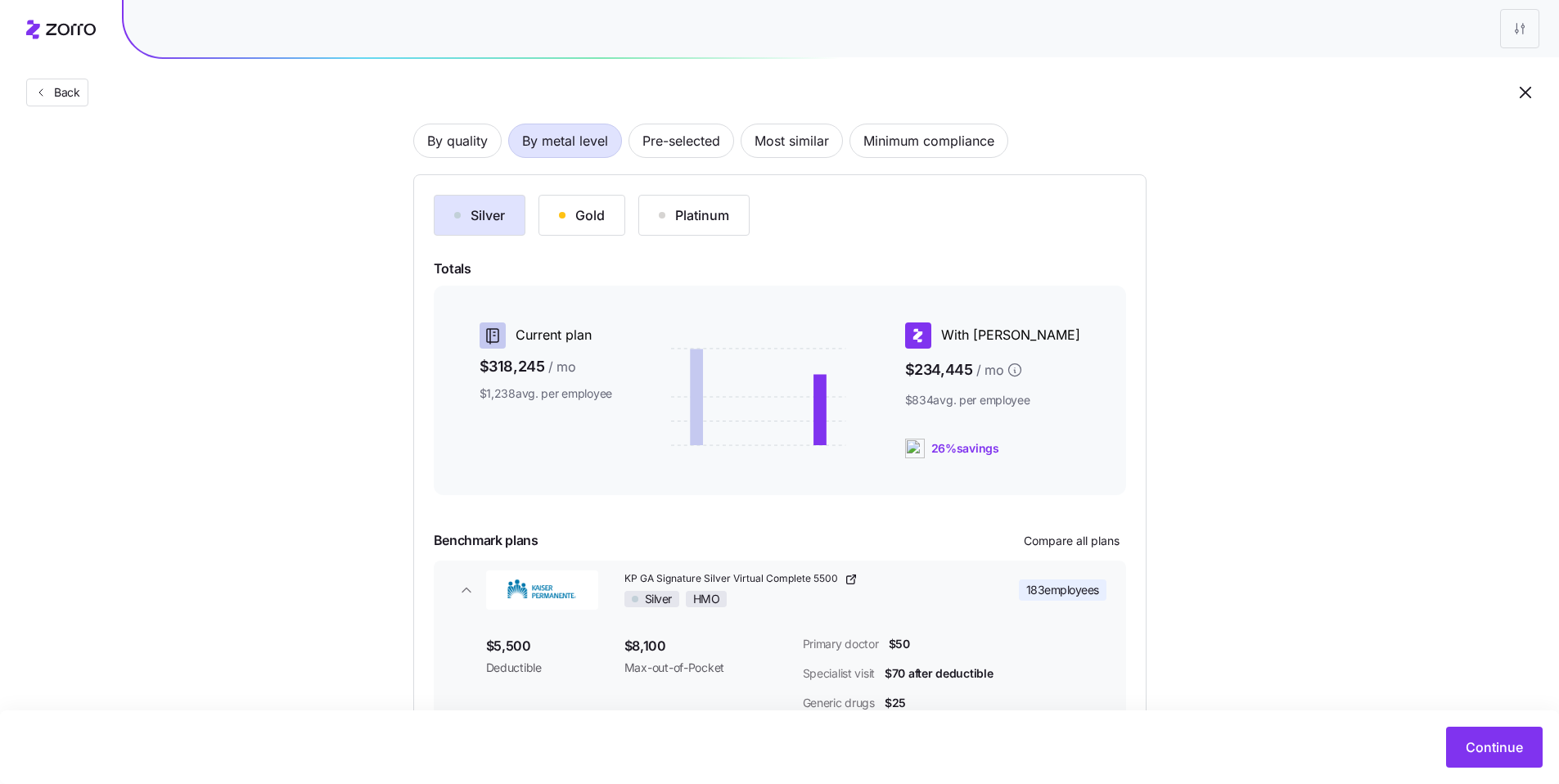
click at [834, 517] on div at bounding box center [779, 511] width 692 height 19
click at [588, 223] on div "Gold" at bounding box center [581, 215] width 46 height 19
click at [488, 215] on div "Silver" at bounding box center [479, 215] width 51 height 19
